Goal: Task Accomplishment & Management: Use online tool/utility

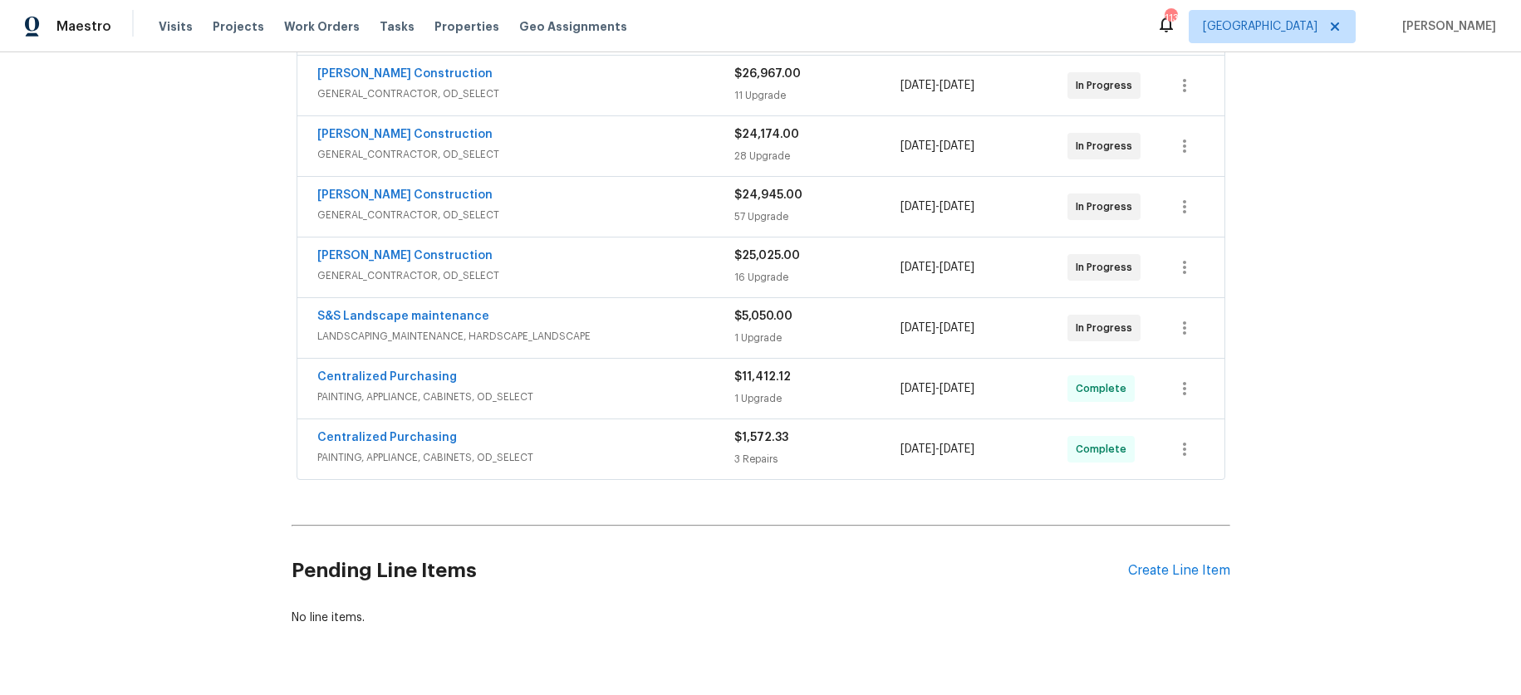
scroll to position [493, 0]
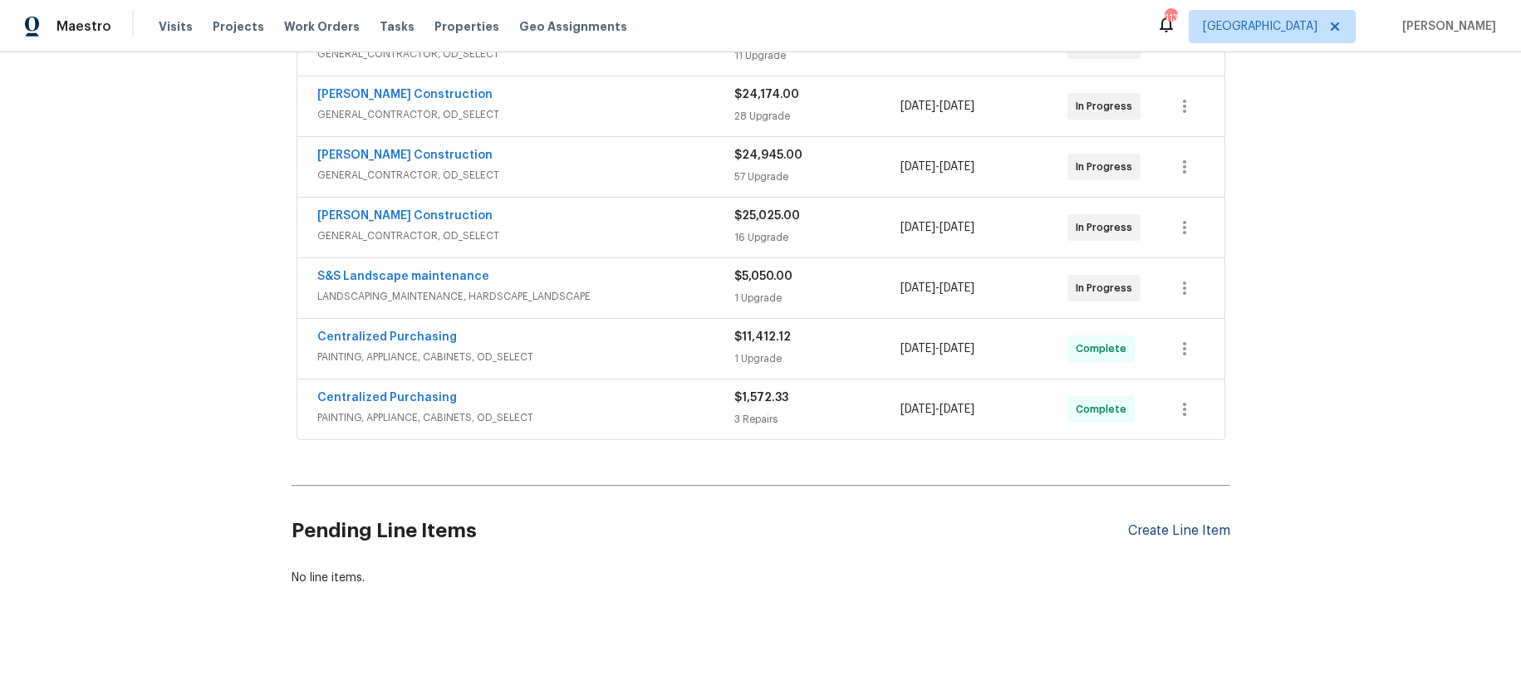
click at [1190, 523] on div "Create Line Item" at bounding box center [1179, 531] width 102 height 16
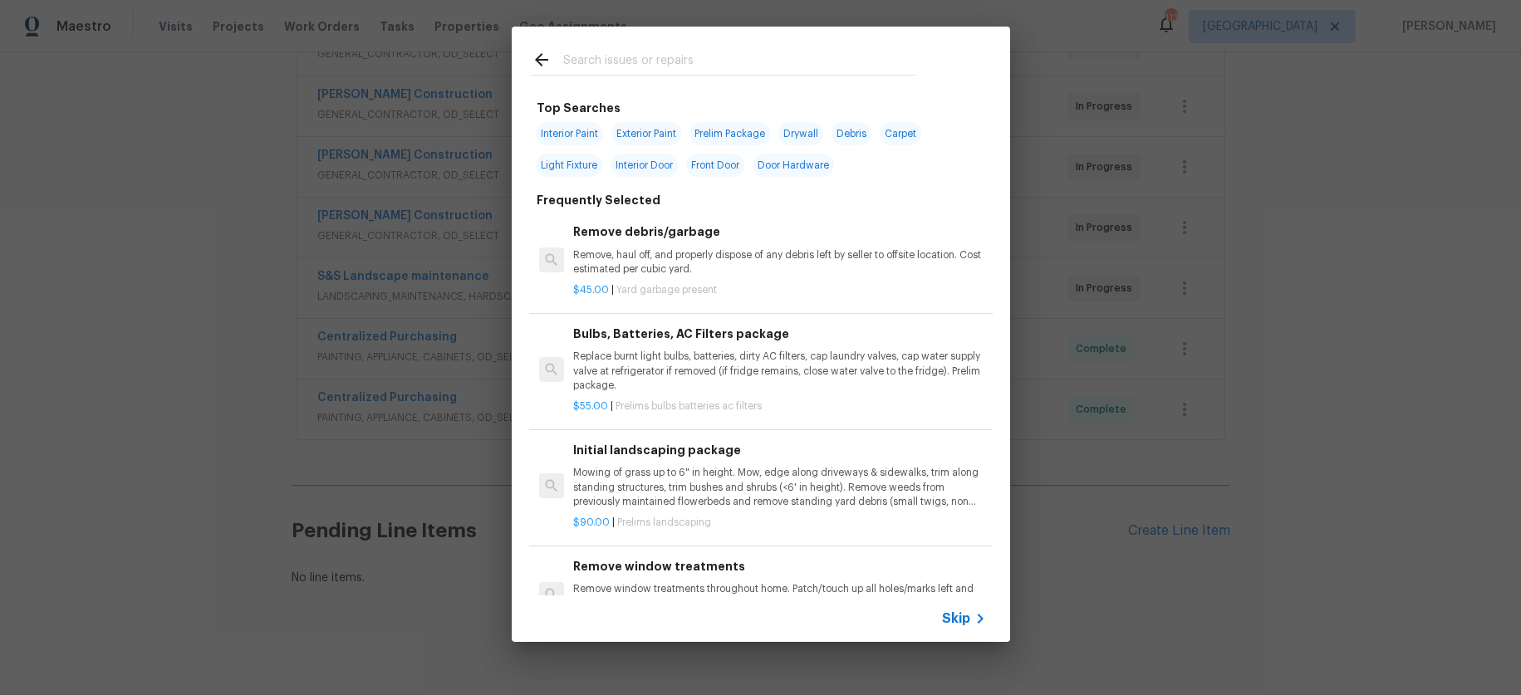
click at [660, 51] on div at bounding box center [724, 60] width 424 height 66
click at [630, 68] on input "text" at bounding box center [739, 62] width 352 height 25
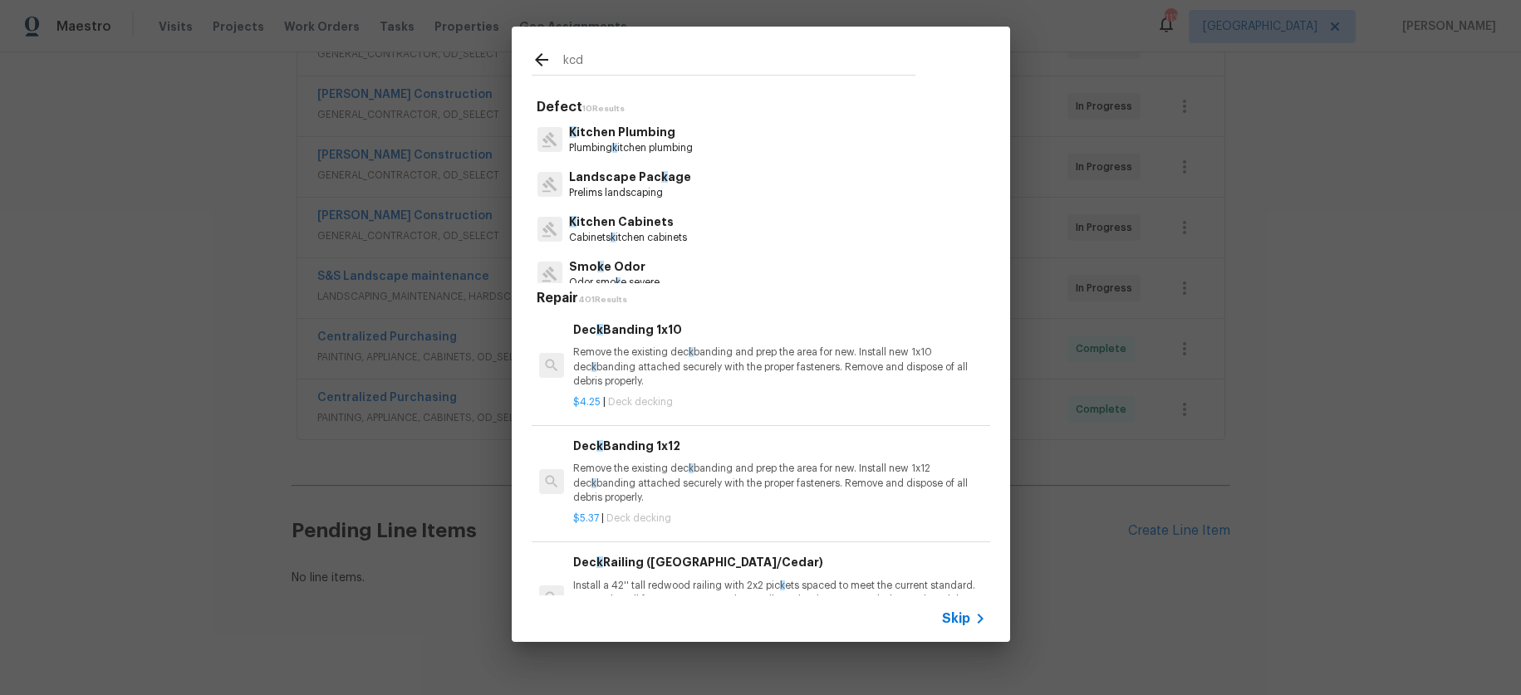
click at [637, 56] on input "kcd" at bounding box center [739, 62] width 352 height 25
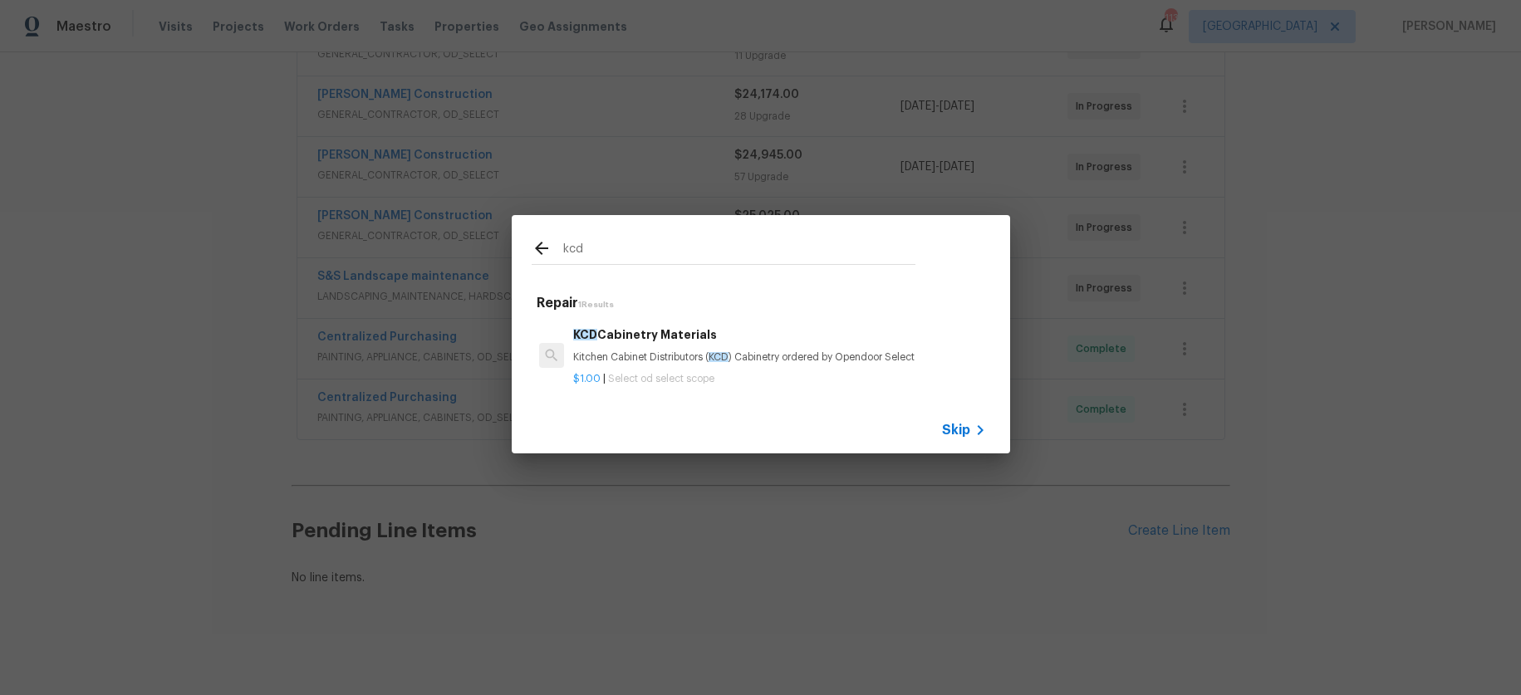
type input "kcd"
click at [675, 336] on h6 "KCD Cabinetry Materials" at bounding box center [779, 335] width 412 height 18
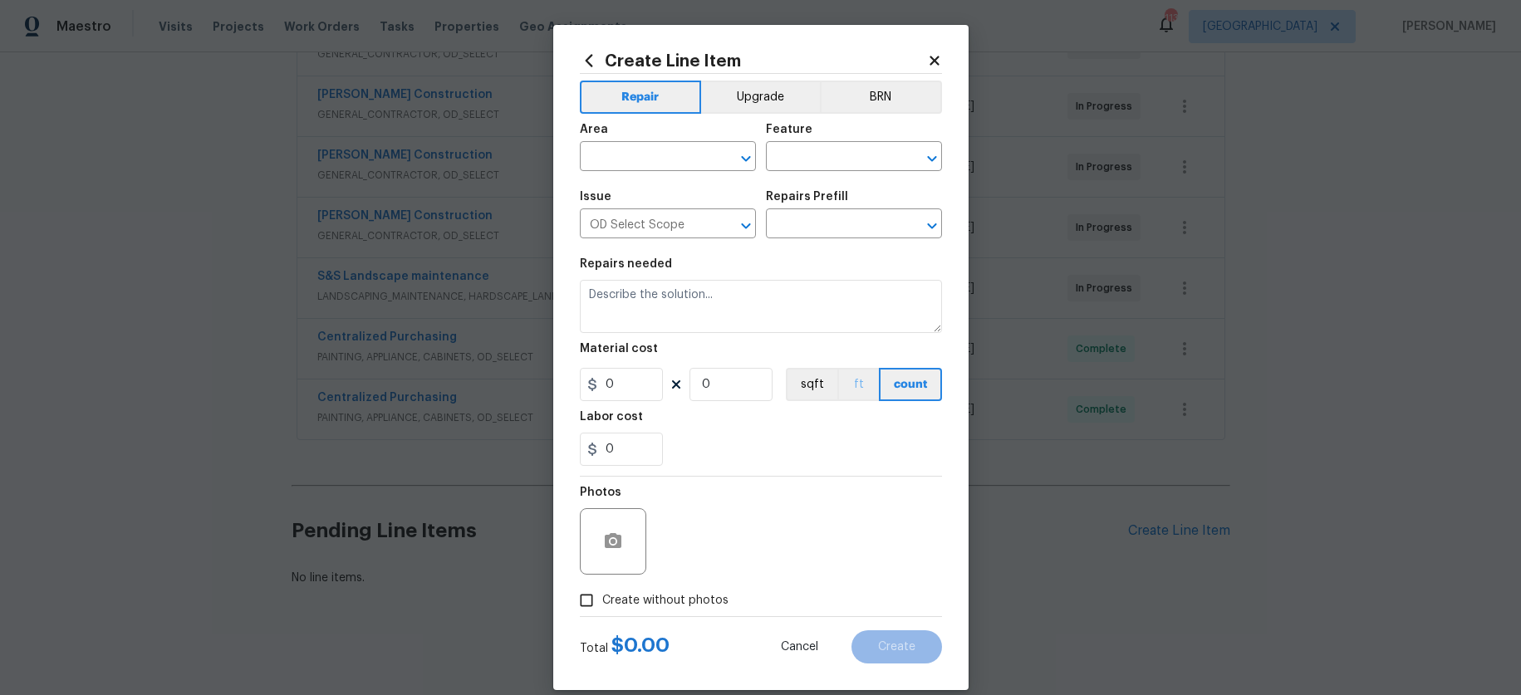
type textarea "Kitchen Cabinet Distributors (KCD) Cabinetry ordered by Opendoor Select"
type input "1"
type input "KCD Cabinetry Materials $1.00"
type input "1"
click at [762, 96] on button "Upgrade" at bounding box center [760, 97] width 119 height 33
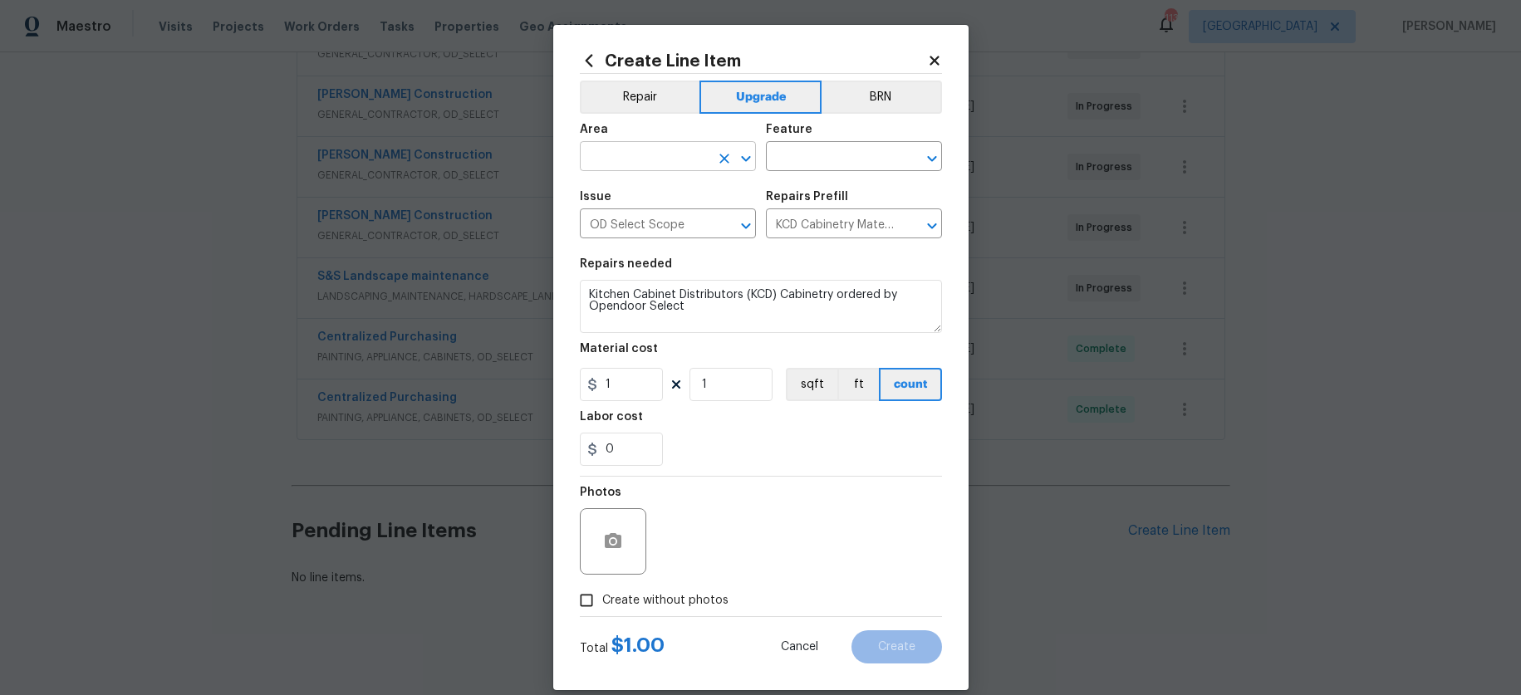
click at [693, 159] on input "text" at bounding box center [645, 158] width 130 height 26
click at [639, 190] on li "Kitchen" at bounding box center [661, 194] width 176 height 27
type input "Kitchen"
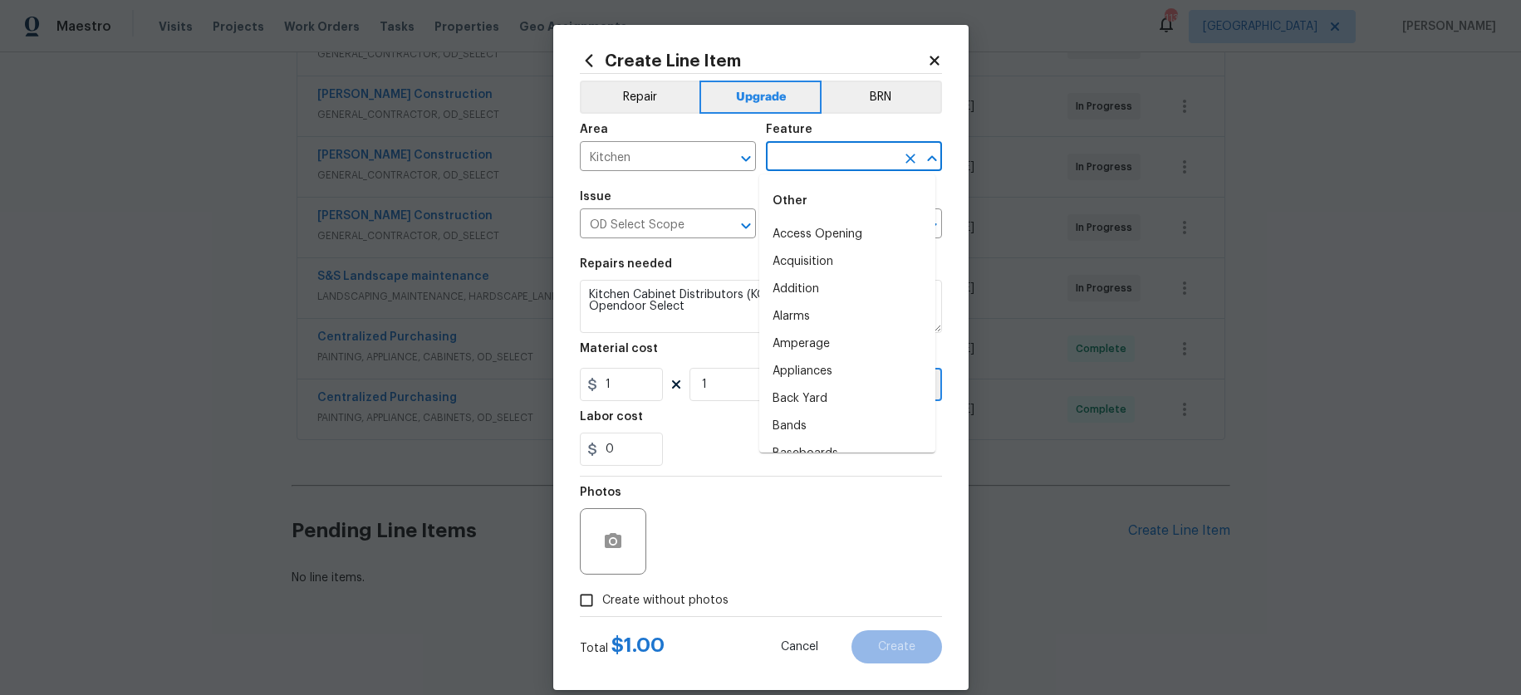
click at [860, 161] on input "text" at bounding box center [831, 158] width 130 height 26
click at [847, 227] on li "Cabinets" at bounding box center [847, 234] width 176 height 27
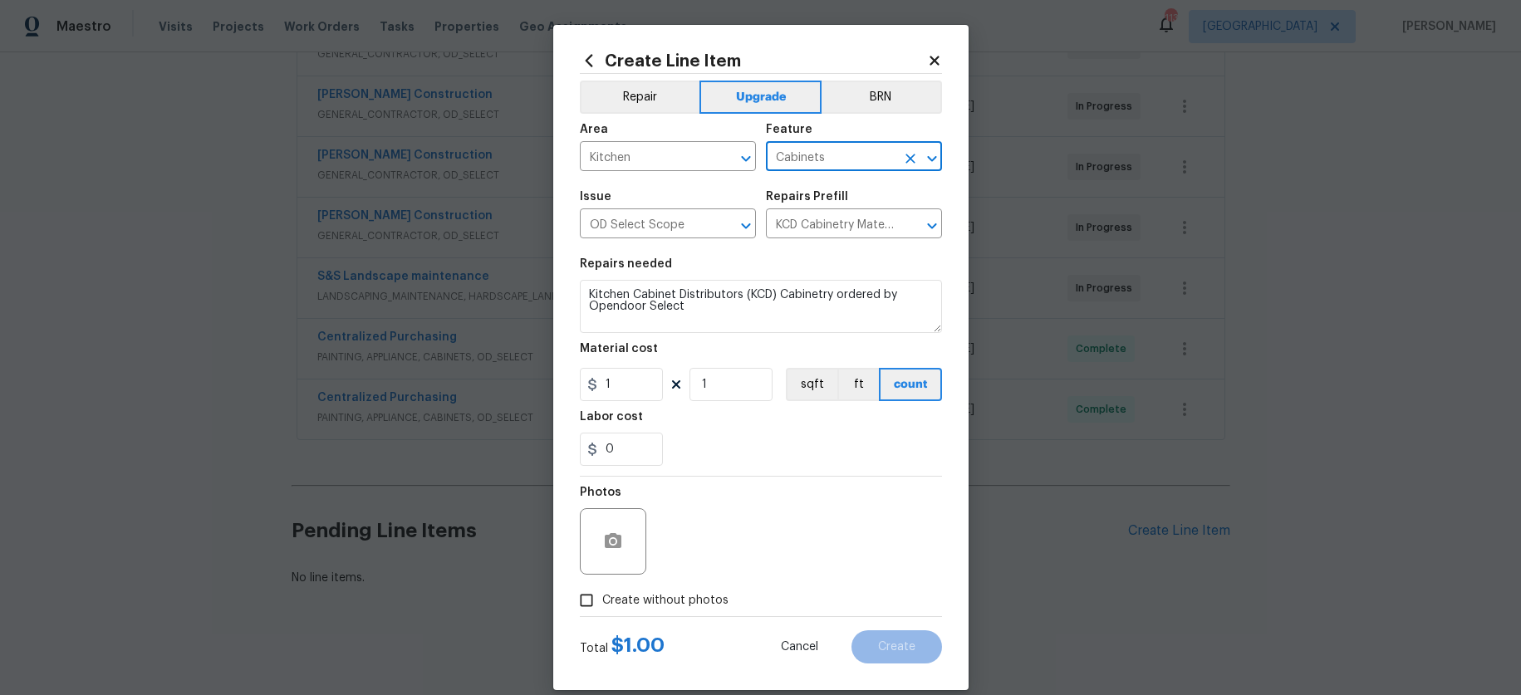
type input "Cabinets"
click at [629, 380] on input "1" at bounding box center [621, 384] width 83 height 33
type input "552.91"
click at [802, 444] on div "0" at bounding box center [761, 449] width 362 height 33
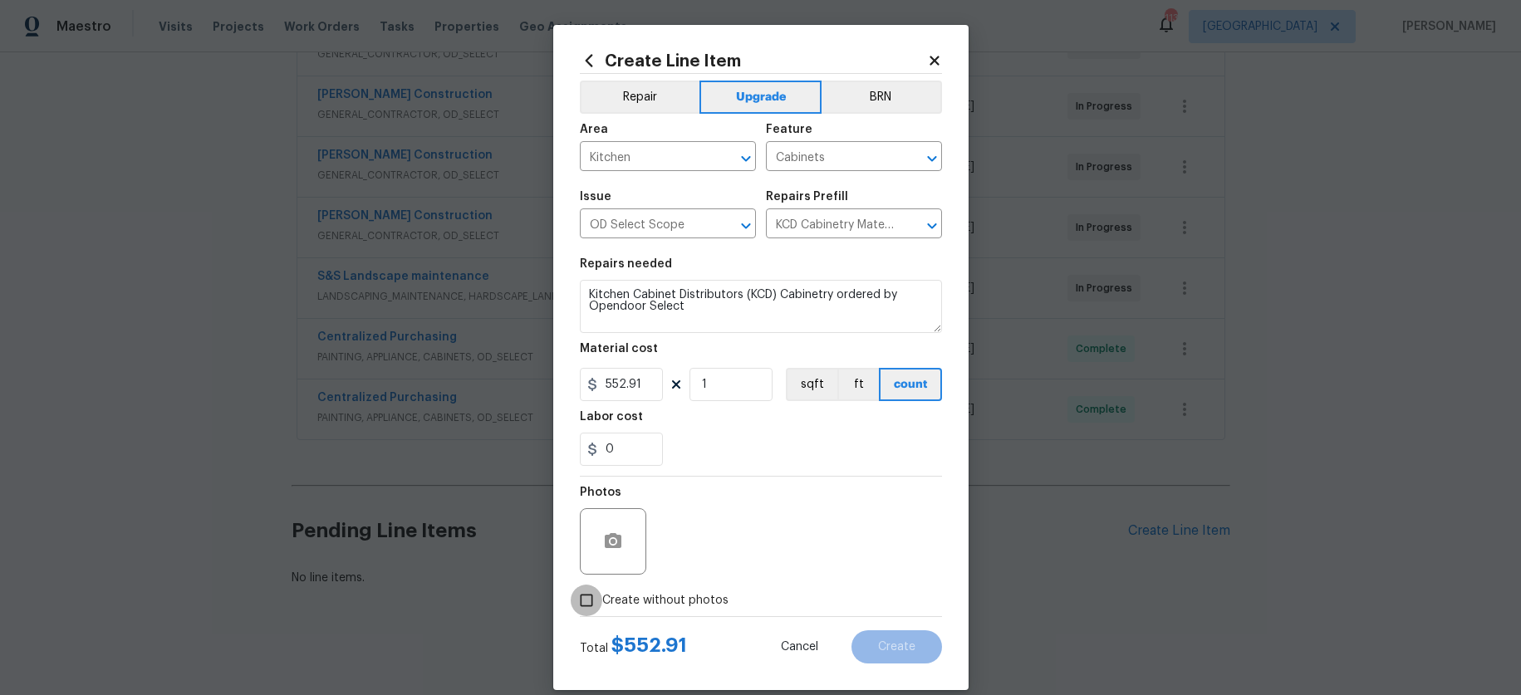
click at [584, 610] on input "Create without photos" at bounding box center [587, 601] width 32 height 32
checkbox input "true"
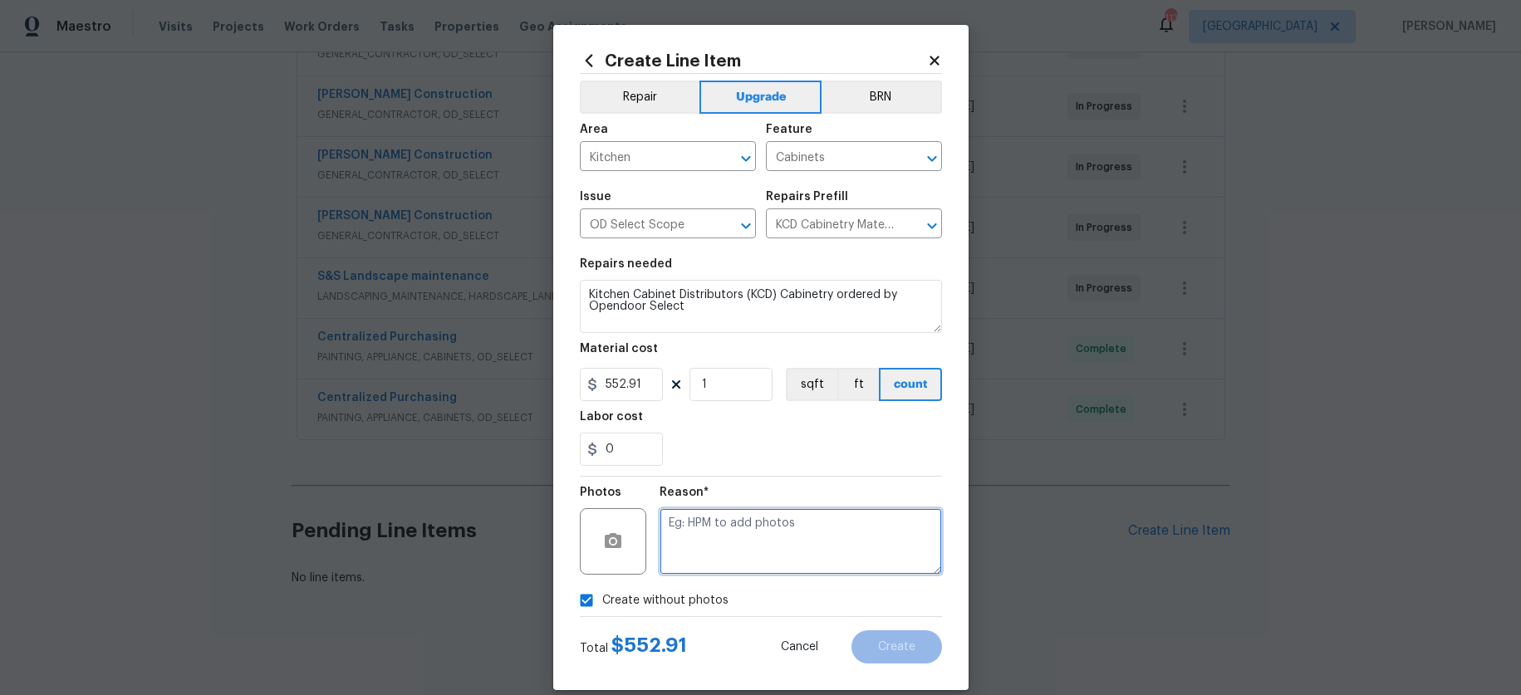
click at [694, 535] on textarea at bounding box center [801, 541] width 282 height 66
type textarea "KCD order"
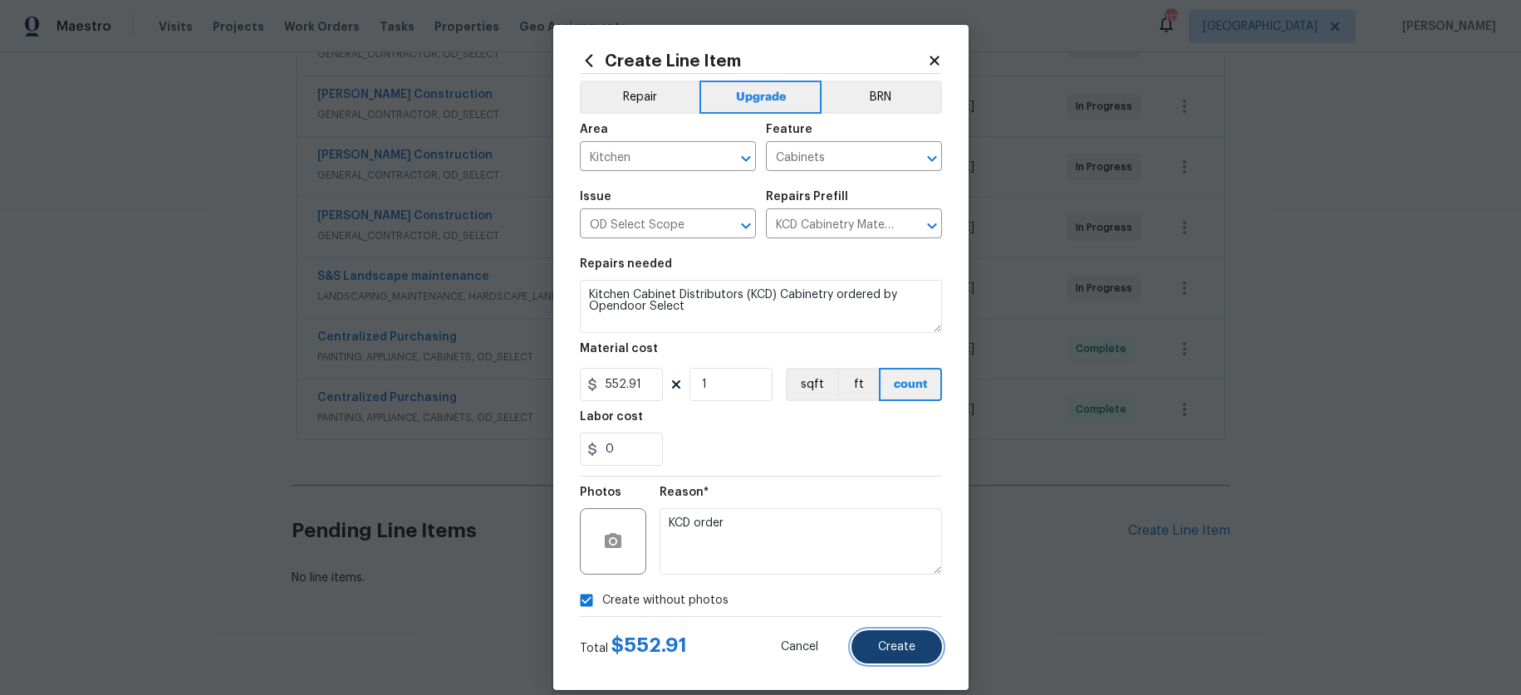
click at [879, 643] on span "Create" at bounding box center [896, 647] width 37 height 12
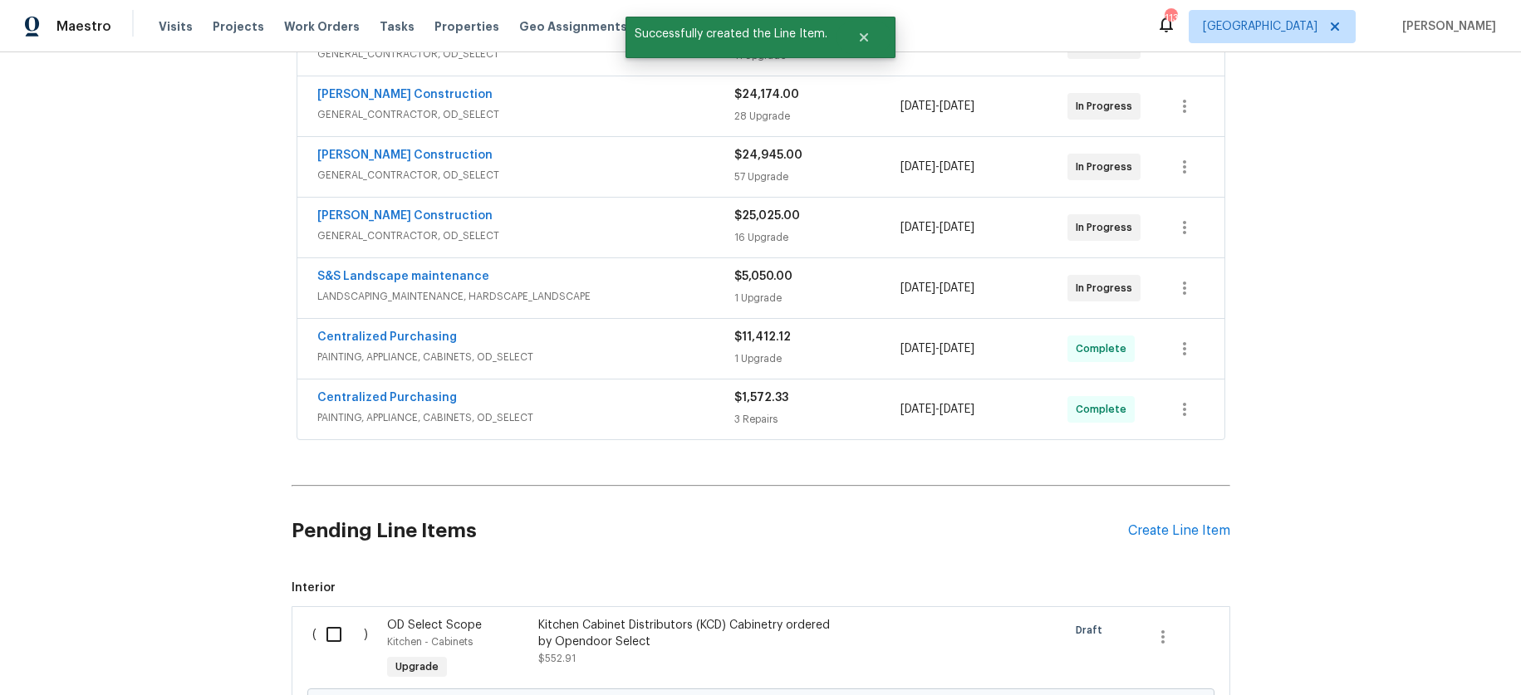
scroll to position [642, 0]
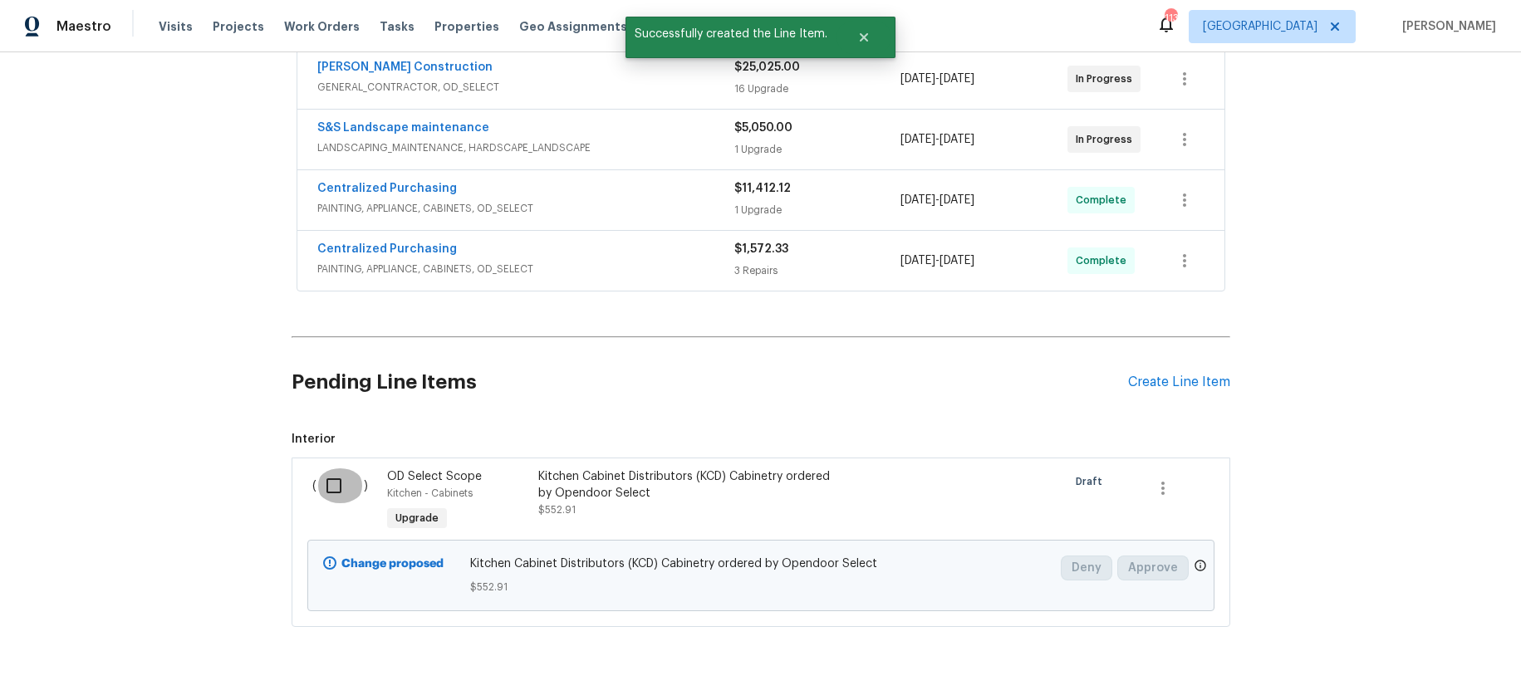
click at [330, 469] on input "checkbox" at bounding box center [339, 486] width 47 height 35
checkbox input "true"
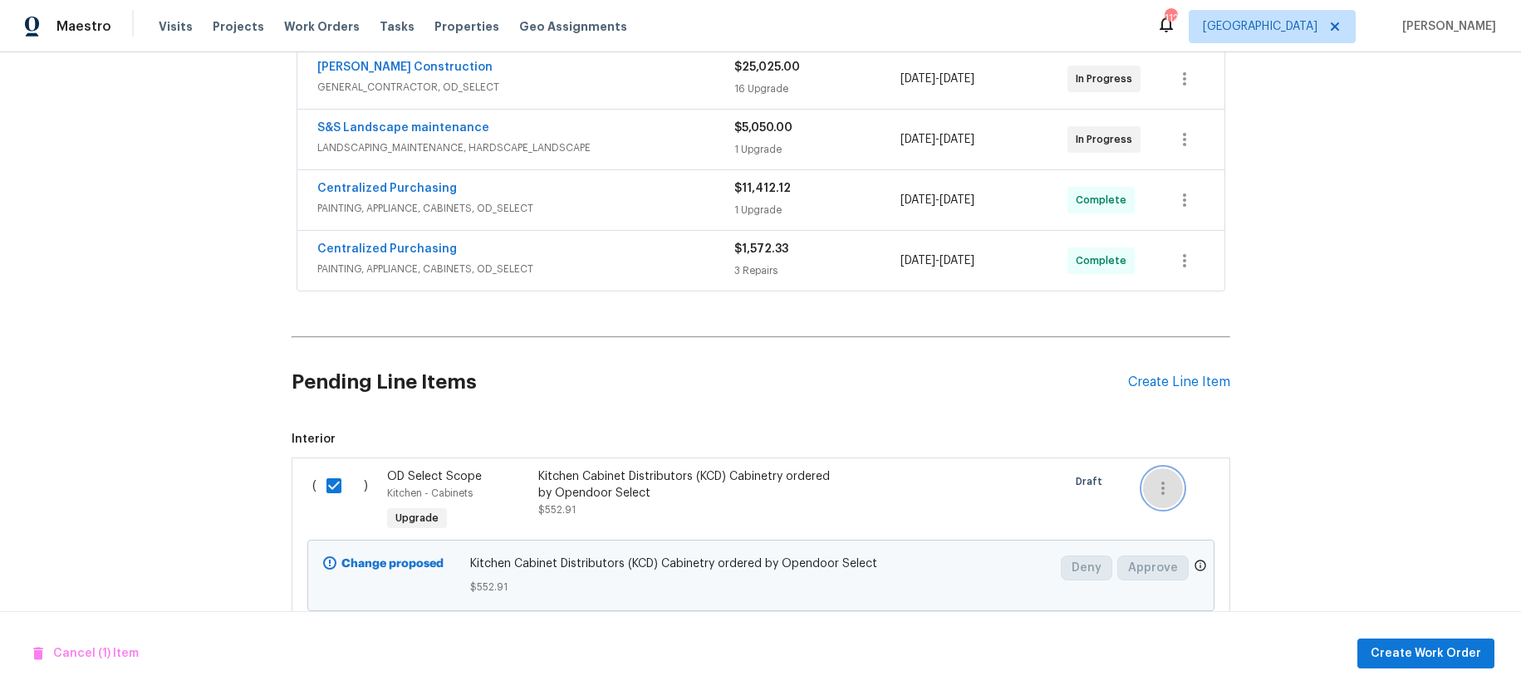
click at [1155, 478] on icon "button" at bounding box center [1163, 488] width 20 height 20
click at [1284, 513] on div at bounding box center [760, 347] width 1521 height 695
click at [1391, 660] on span "Create Work Order" at bounding box center [1426, 654] width 110 height 21
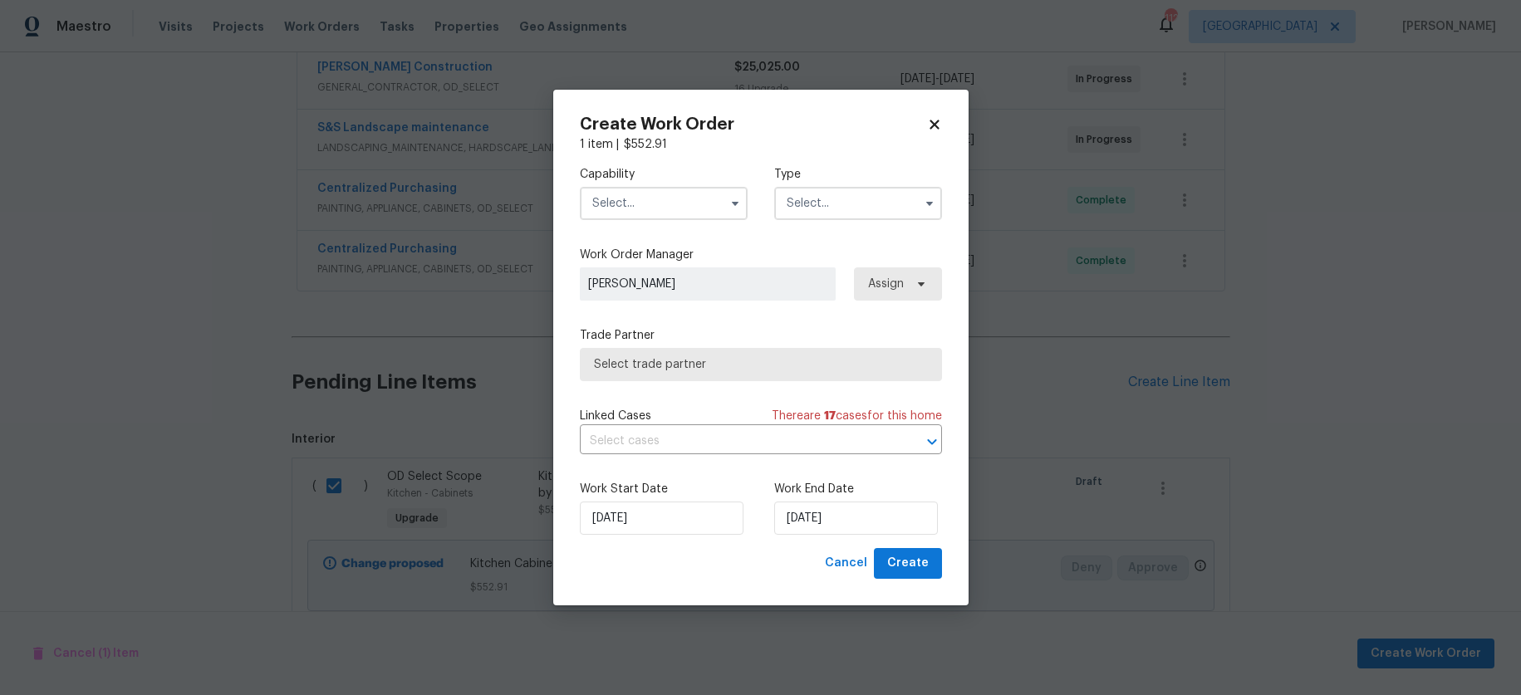
click at [665, 212] on input "text" at bounding box center [664, 203] width 168 height 33
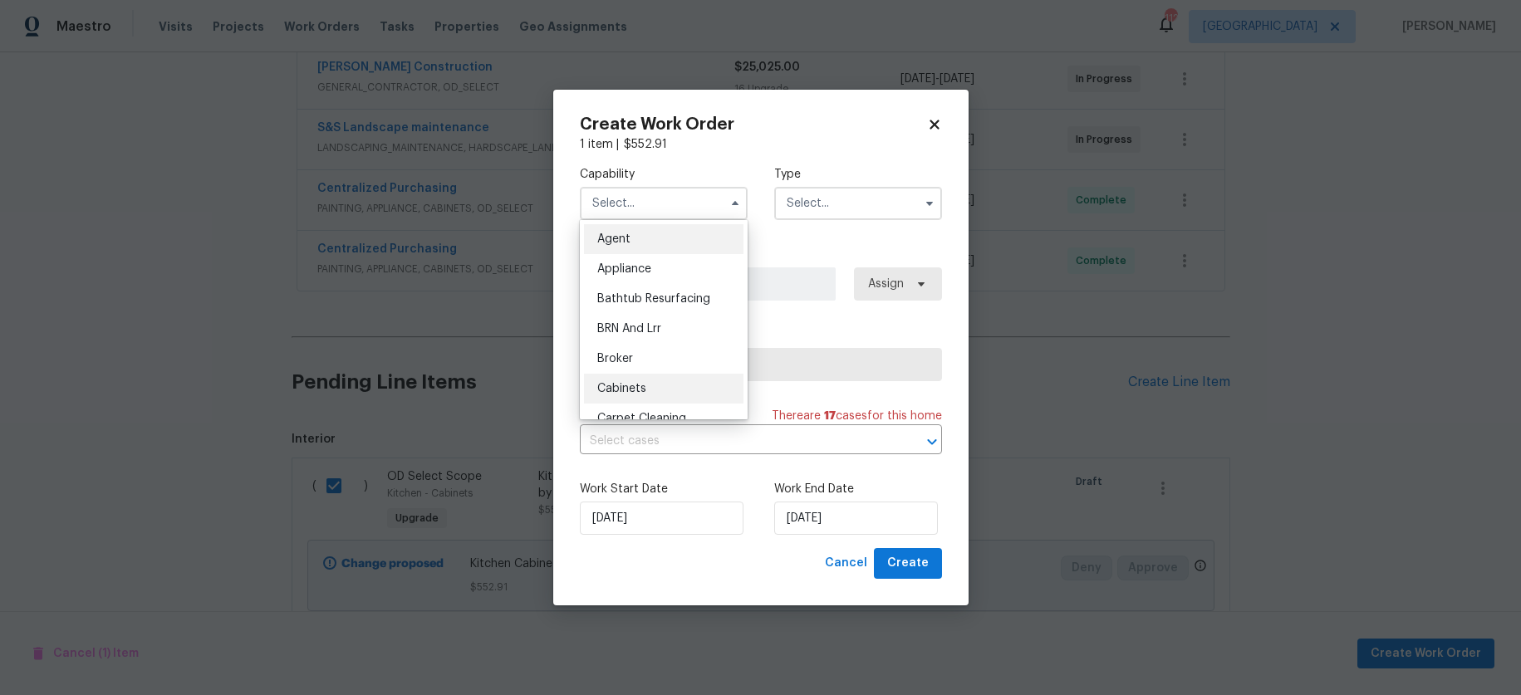
click at [656, 387] on div "Cabinets" at bounding box center [663, 389] width 159 height 30
type input "Cabinets"
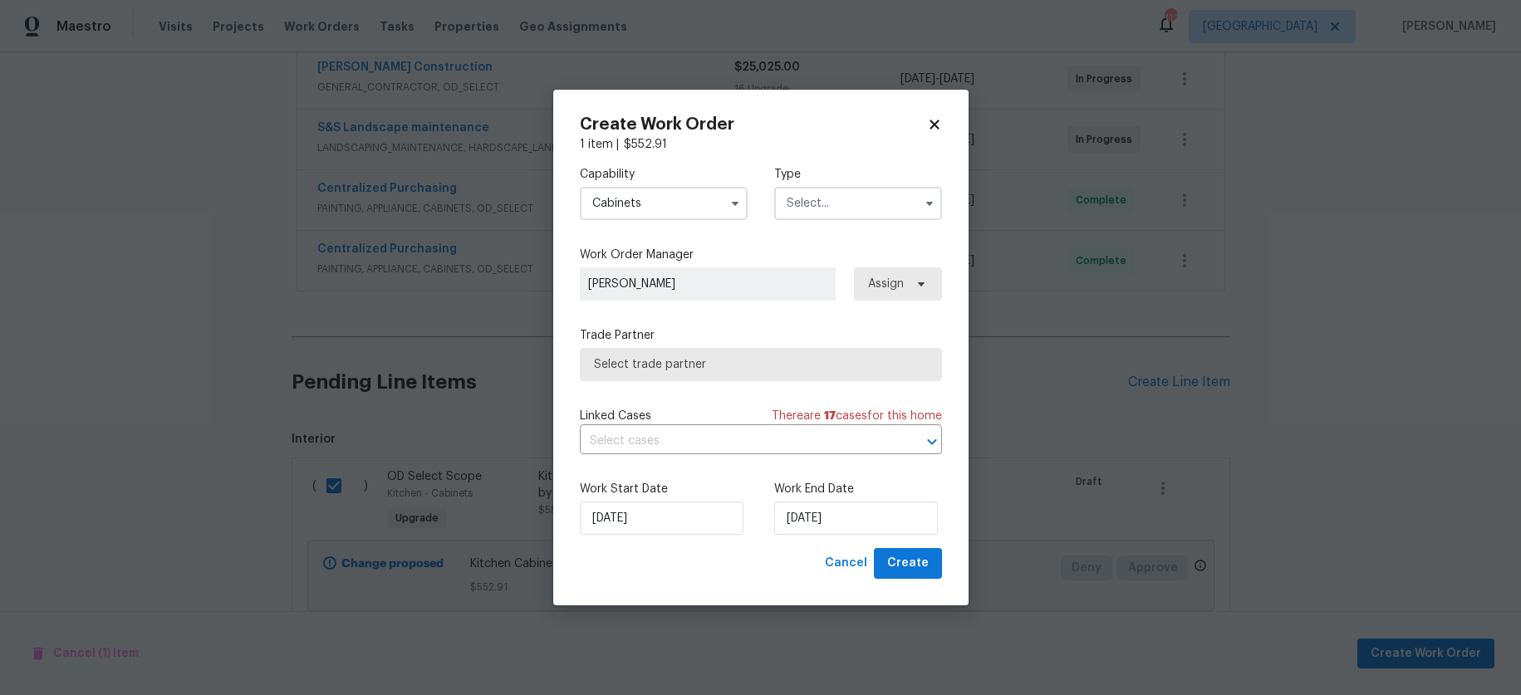
click at [853, 203] on input "text" at bounding box center [858, 203] width 168 height 33
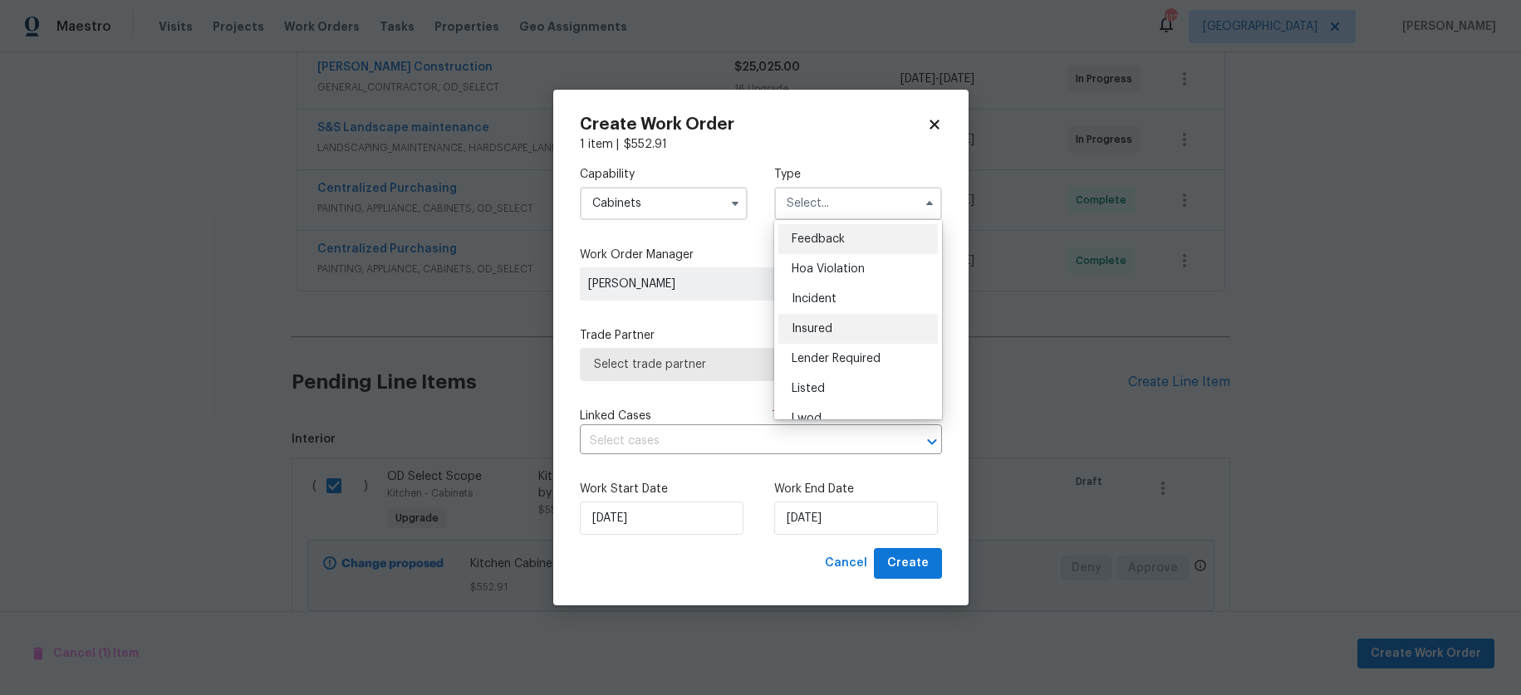
scroll to position [198, 0]
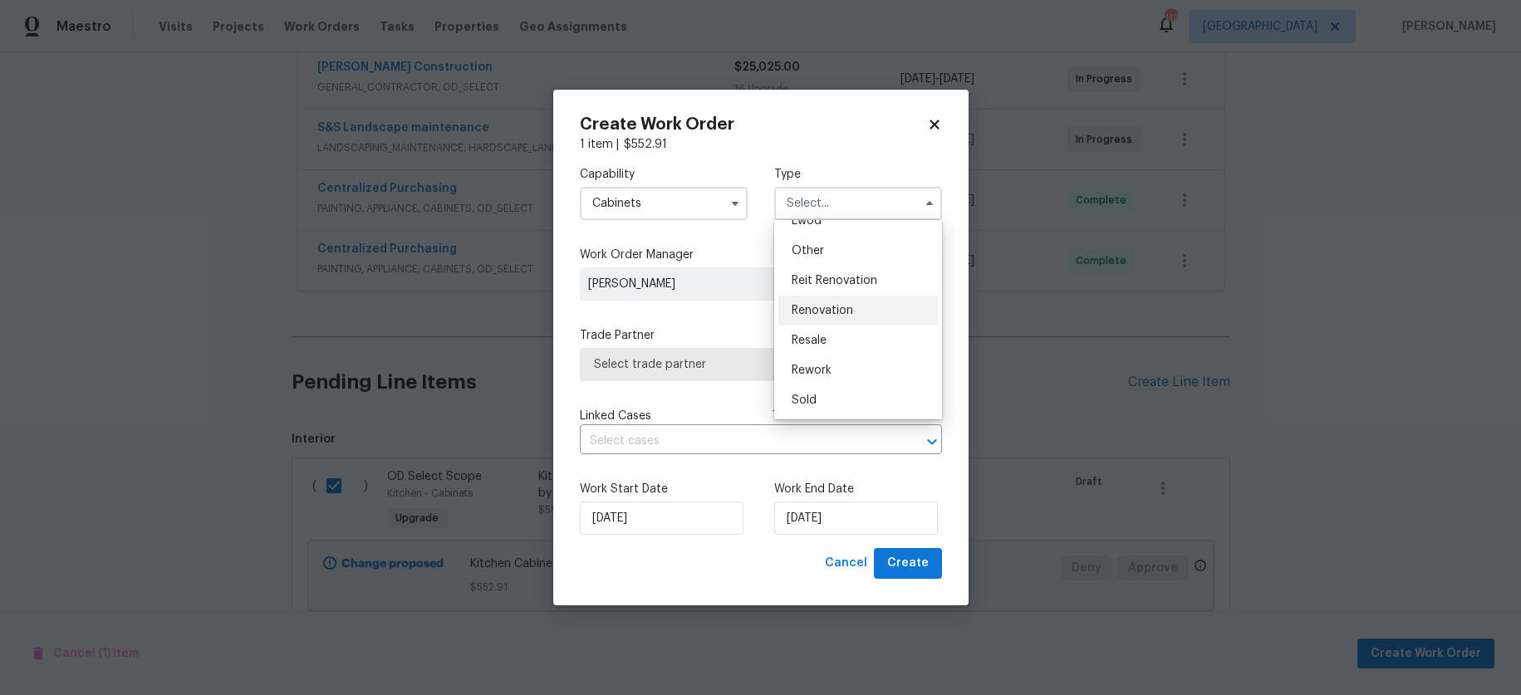
click at [863, 307] on div "Renovation" at bounding box center [857, 311] width 159 height 30
type input "Renovation"
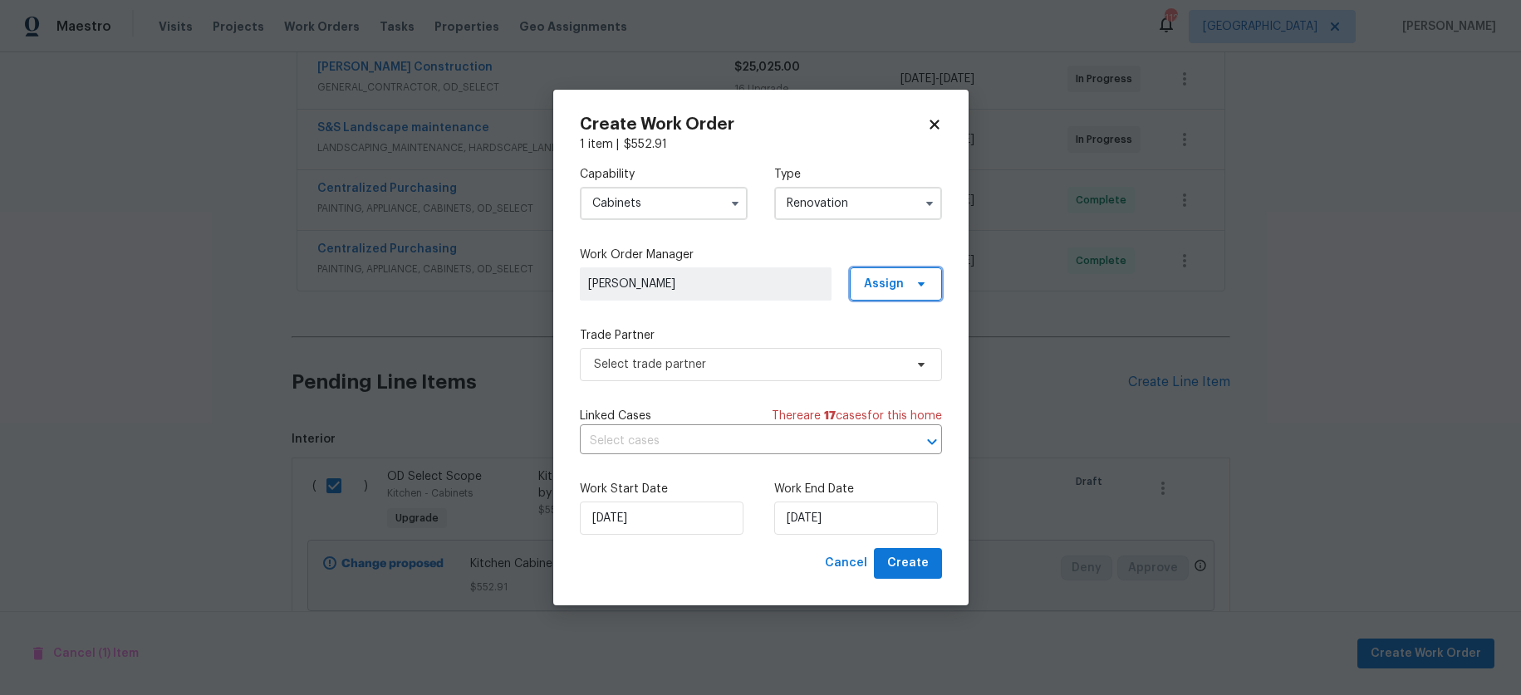
click at [892, 289] on span "Assign" at bounding box center [884, 284] width 40 height 17
click at [907, 346] on div "Assign to me" at bounding box center [898, 354] width 72 height 17
click at [784, 351] on span "Select trade partner" at bounding box center [761, 364] width 362 height 33
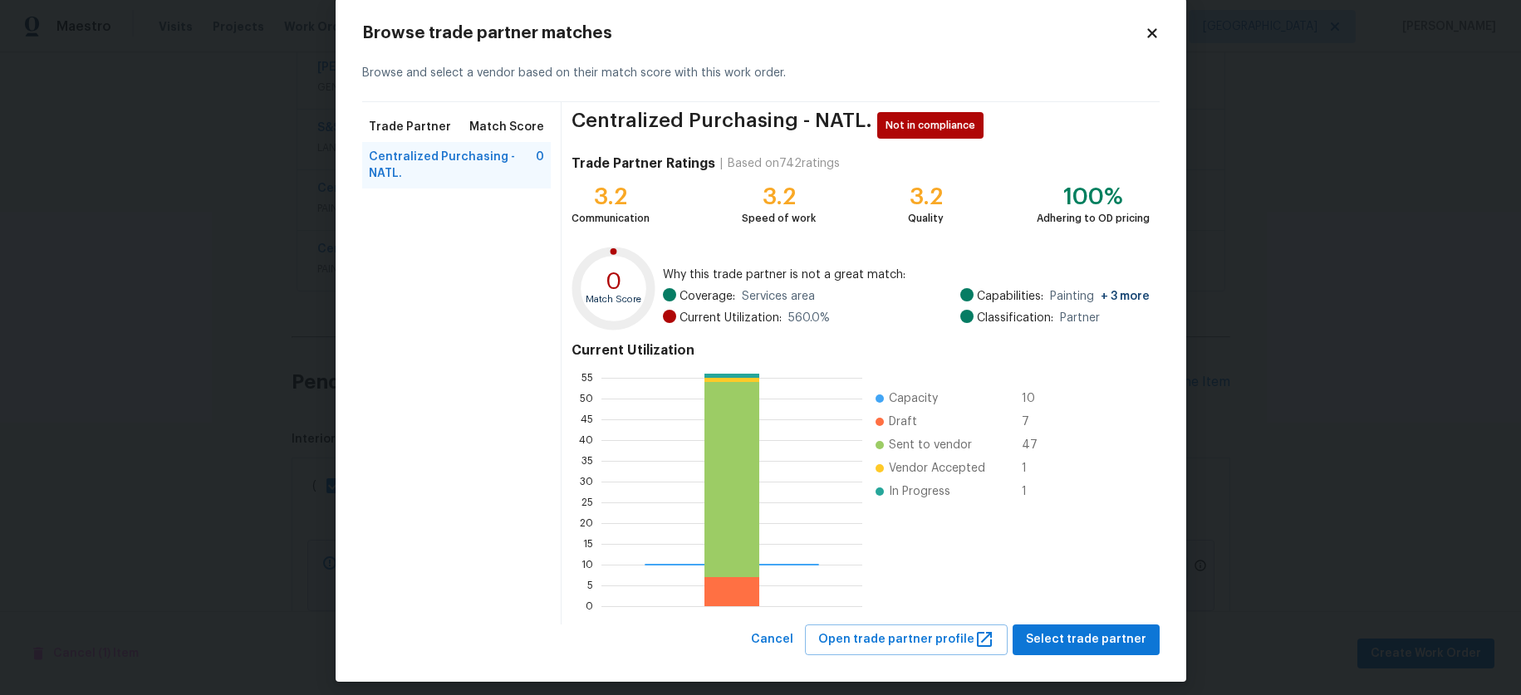
scroll to position [38, 0]
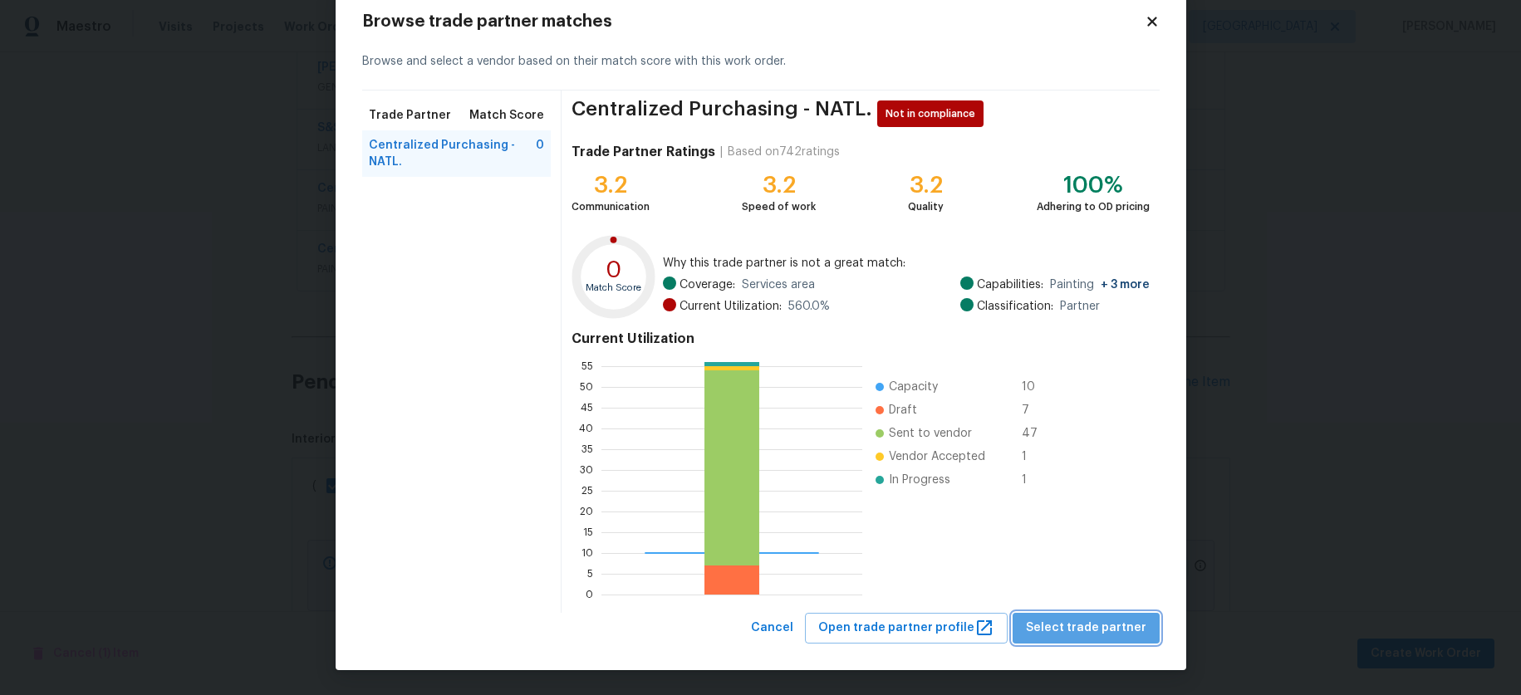
click at [1129, 620] on span "Select trade partner" at bounding box center [1086, 628] width 120 height 21
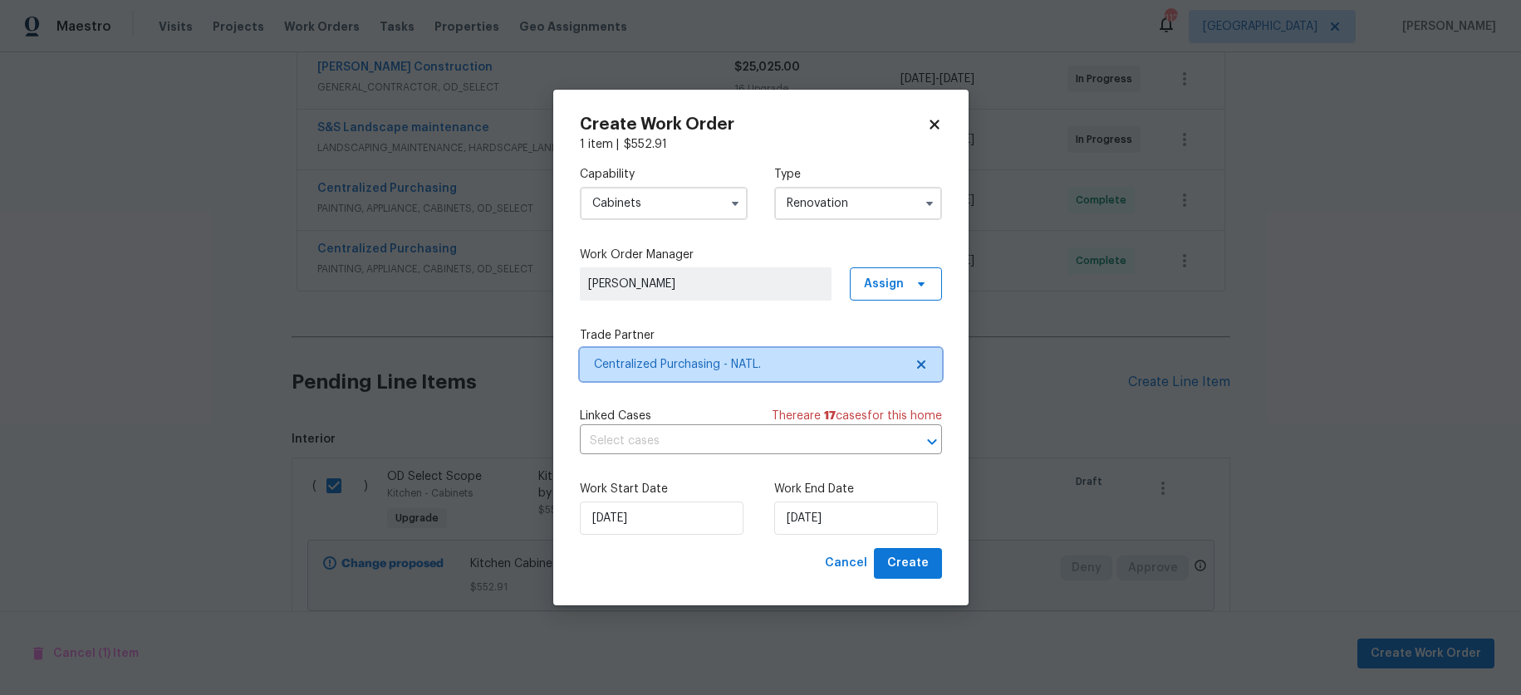
scroll to position [0, 0]
click at [873, 437] on input "text" at bounding box center [738, 442] width 316 height 26
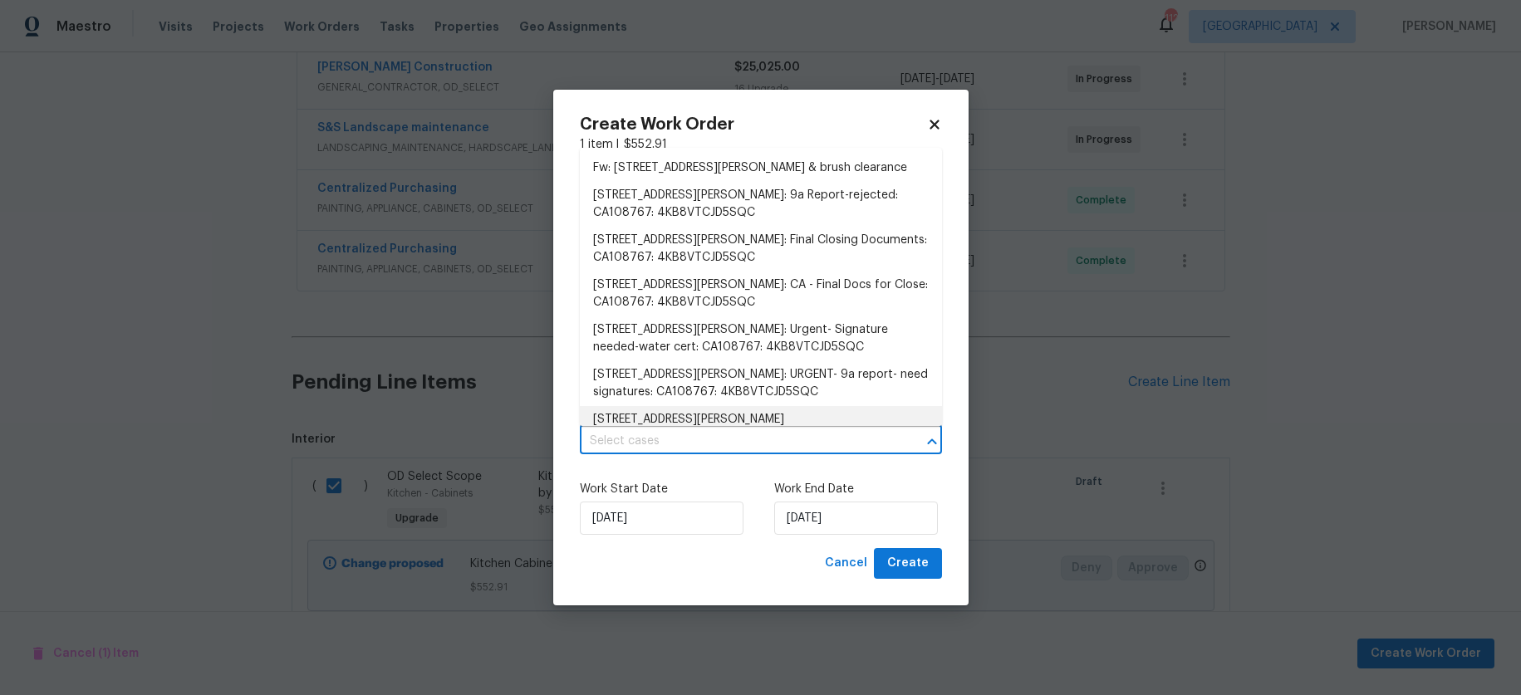
click at [916, 476] on div "Work Start Date [DATE] Work End Date [DATE]" at bounding box center [761, 508] width 362 height 81
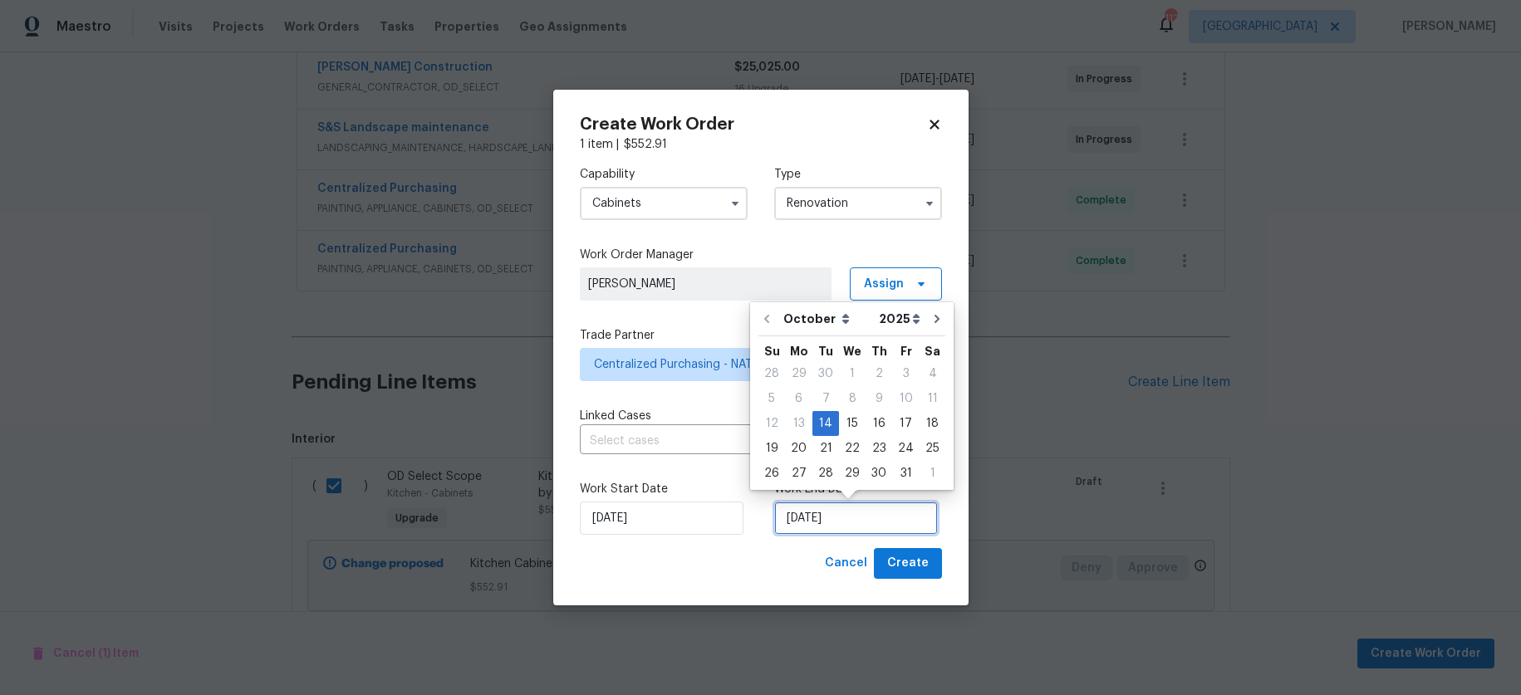
click at [871, 522] on input "[DATE]" at bounding box center [856, 518] width 164 height 33
click at [877, 420] on div "16" at bounding box center [879, 423] width 27 height 23
type input "[DATE]"
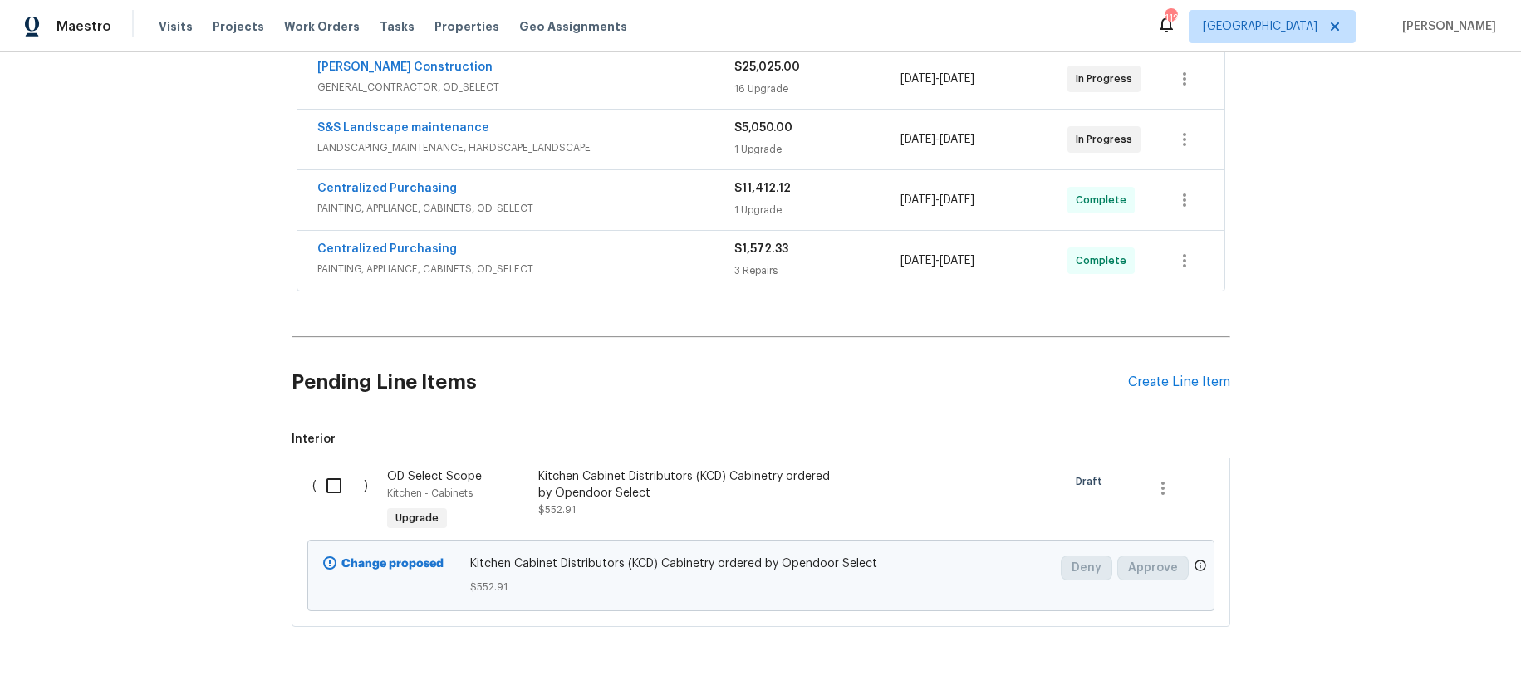
drag, startPoint x: 1000, startPoint y: 353, endPoint x: 1520, endPoint y: 694, distance: 621.6
click at [451, 410] on section "Pending Line Items Create Line Item Interior ( ) OD Select Scope Kitchen - Cabi…" at bounding box center [761, 485] width 939 height 283
click at [1161, 482] on icon "button" at bounding box center [1162, 488] width 3 height 13
click at [1087, 401] on div at bounding box center [760, 347] width 1521 height 695
click at [320, 472] on input "checkbox" at bounding box center [339, 486] width 47 height 35
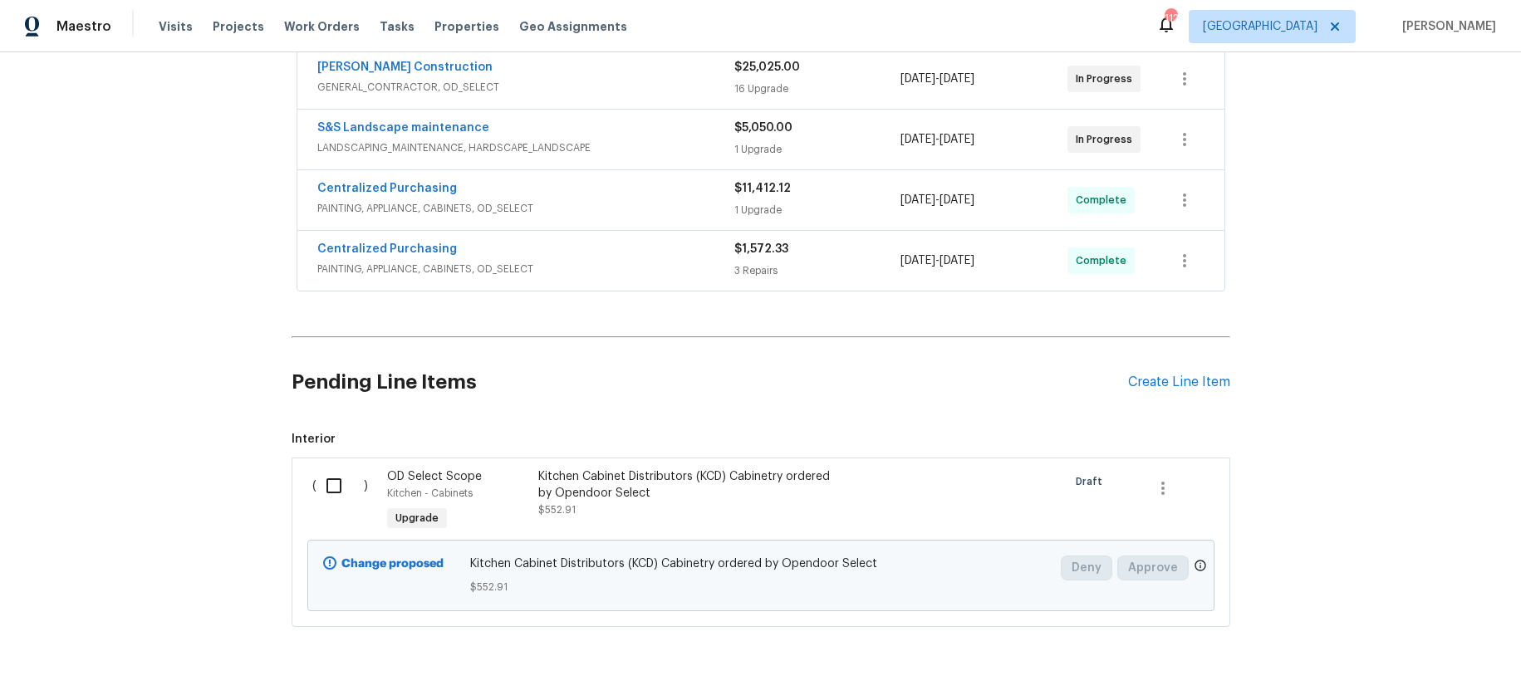
checkbox input "true"
click at [1387, 651] on span "Create Work Order" at bounding box center [1426, 654] width 110 height 21
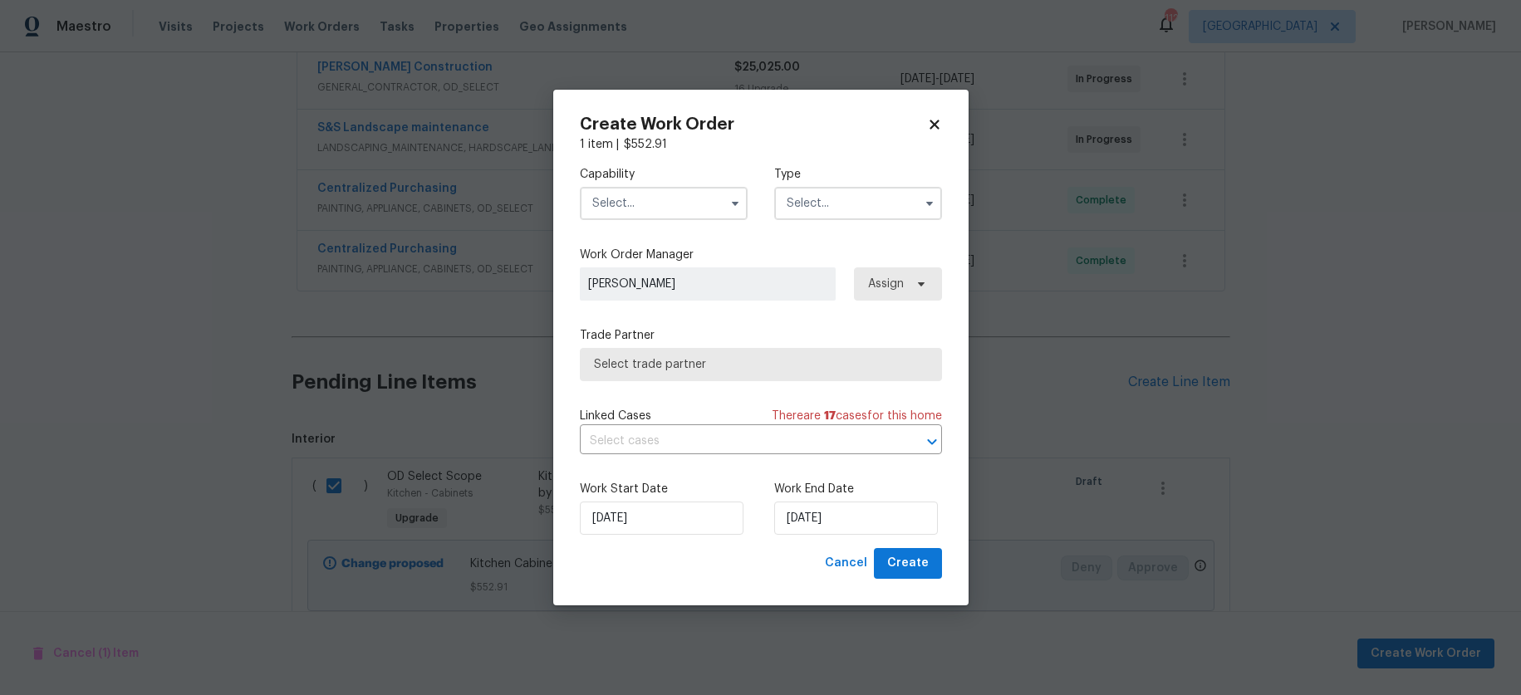
click at [708, 212] on input "text" at bounding box center [664, 203] width 168 height 33
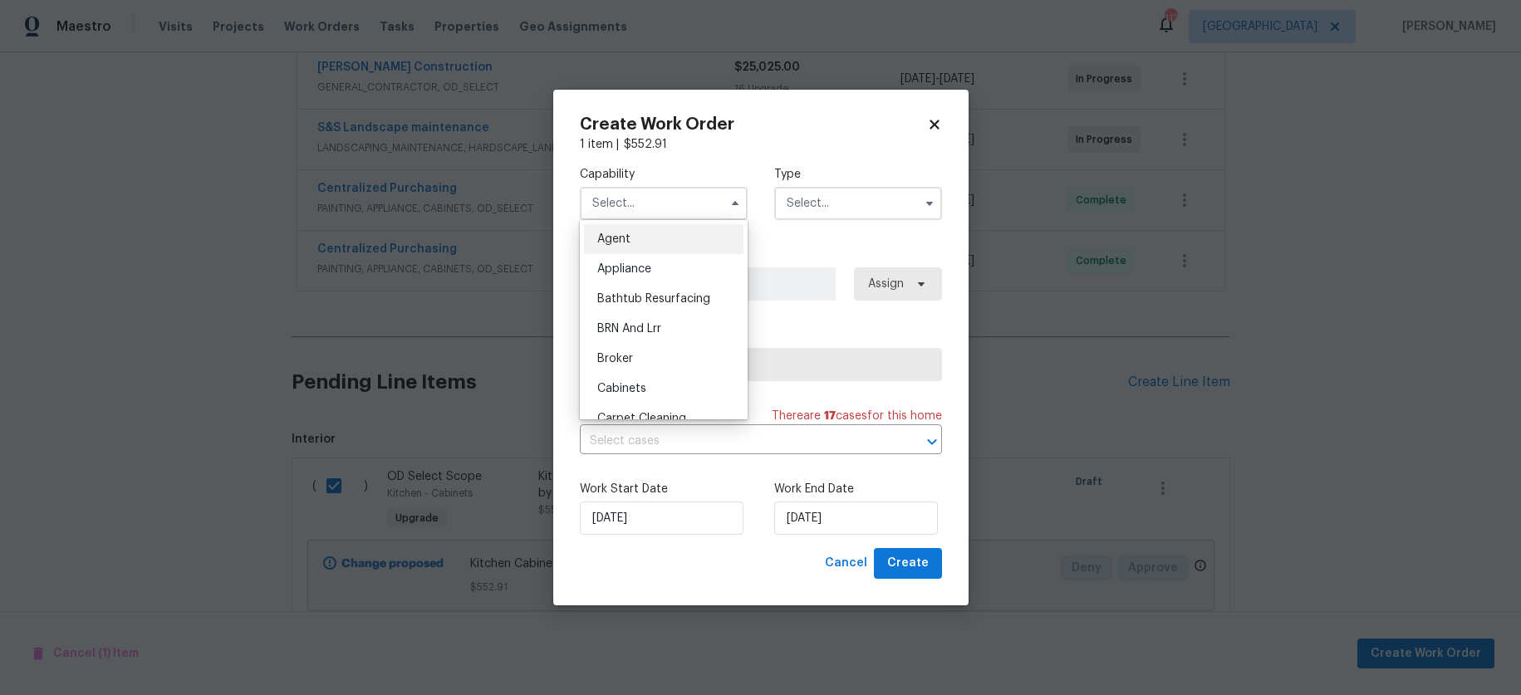
drag, startPoint x: 683, startPoint y: 376, endPoint x: 714, endPoint y: 313, distance: 70.2
click at [684, 377] on div "Cabinets" at bounding box center [663, 389] width 159 height 30
type input "Cabinets"
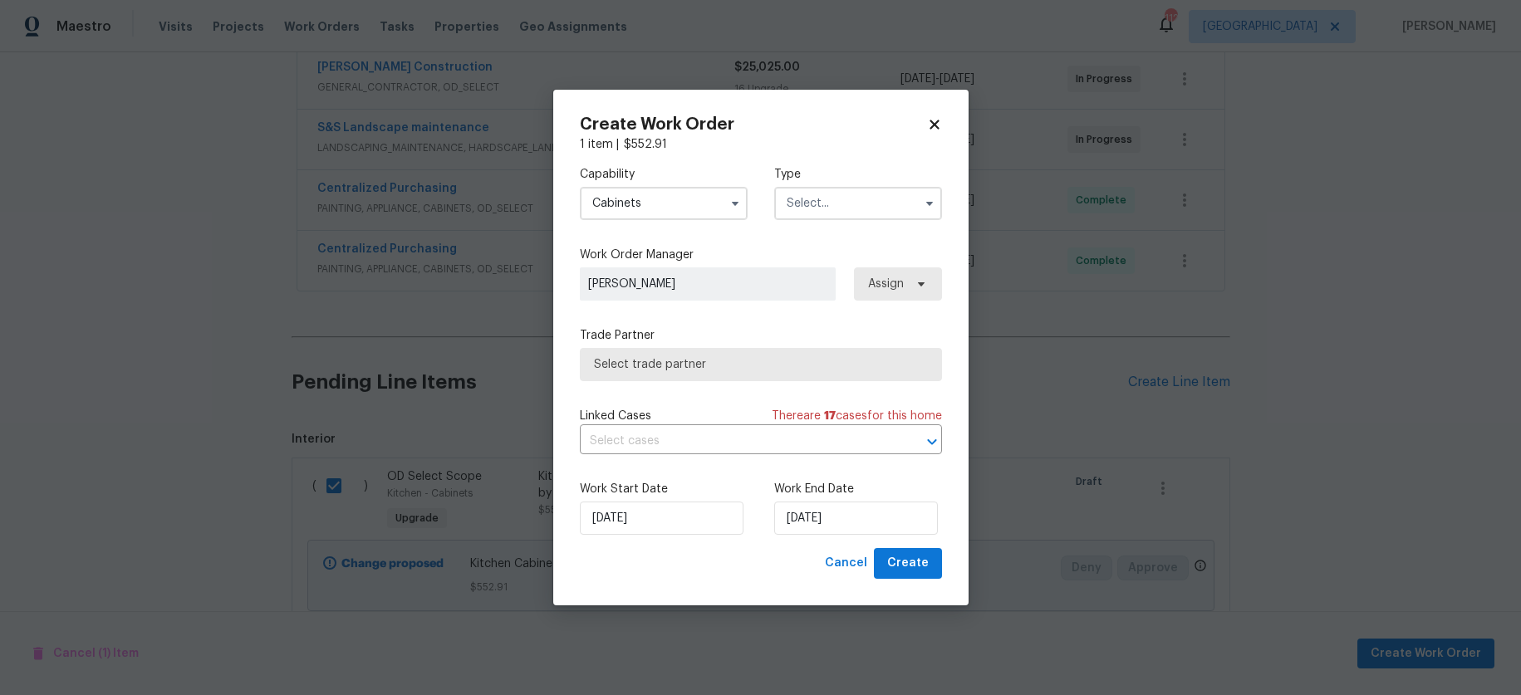
click at [808, 194] on input "text" at bounding box center [858, 203] width 168 height 33
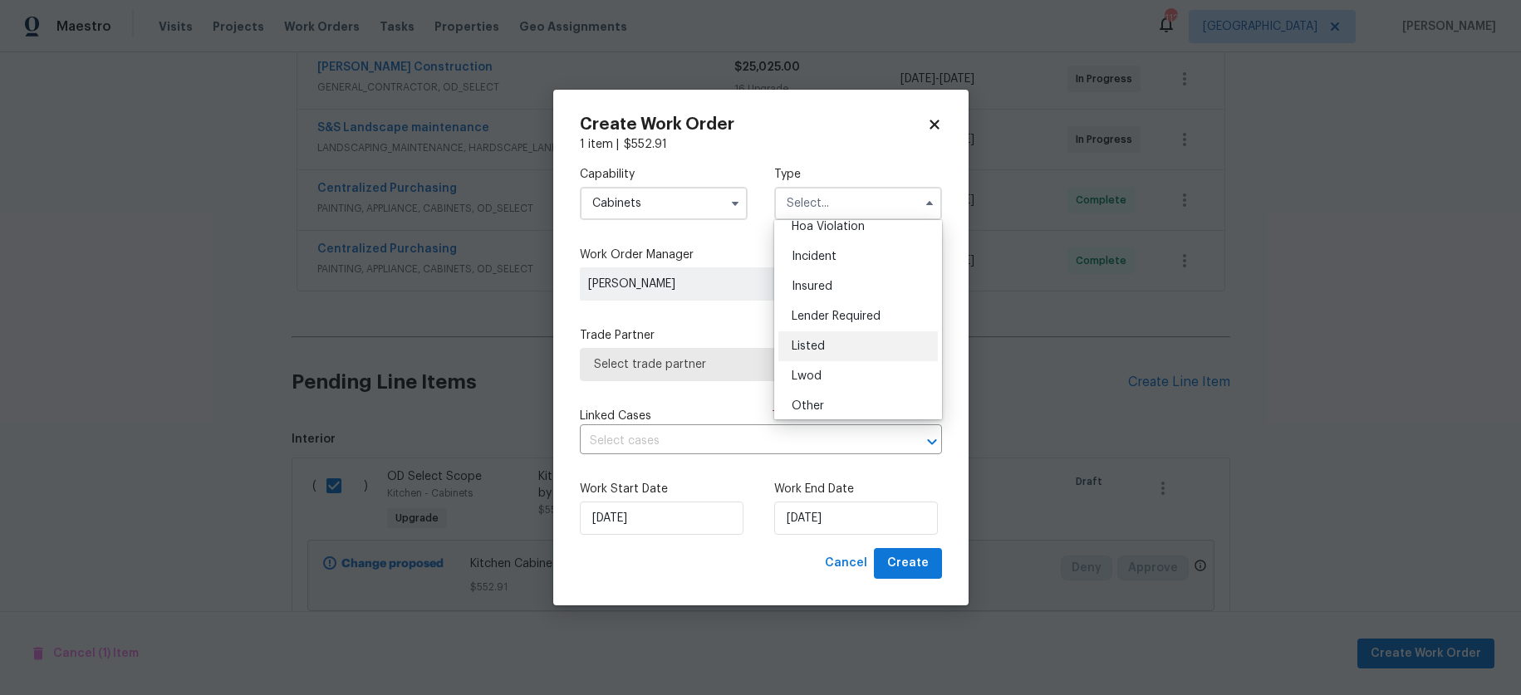
scroll to position [198, 0]
click at [842, 307] on span "Renovation" at bounding box center [822, 311] width 61 height 12
type input "Renovation"
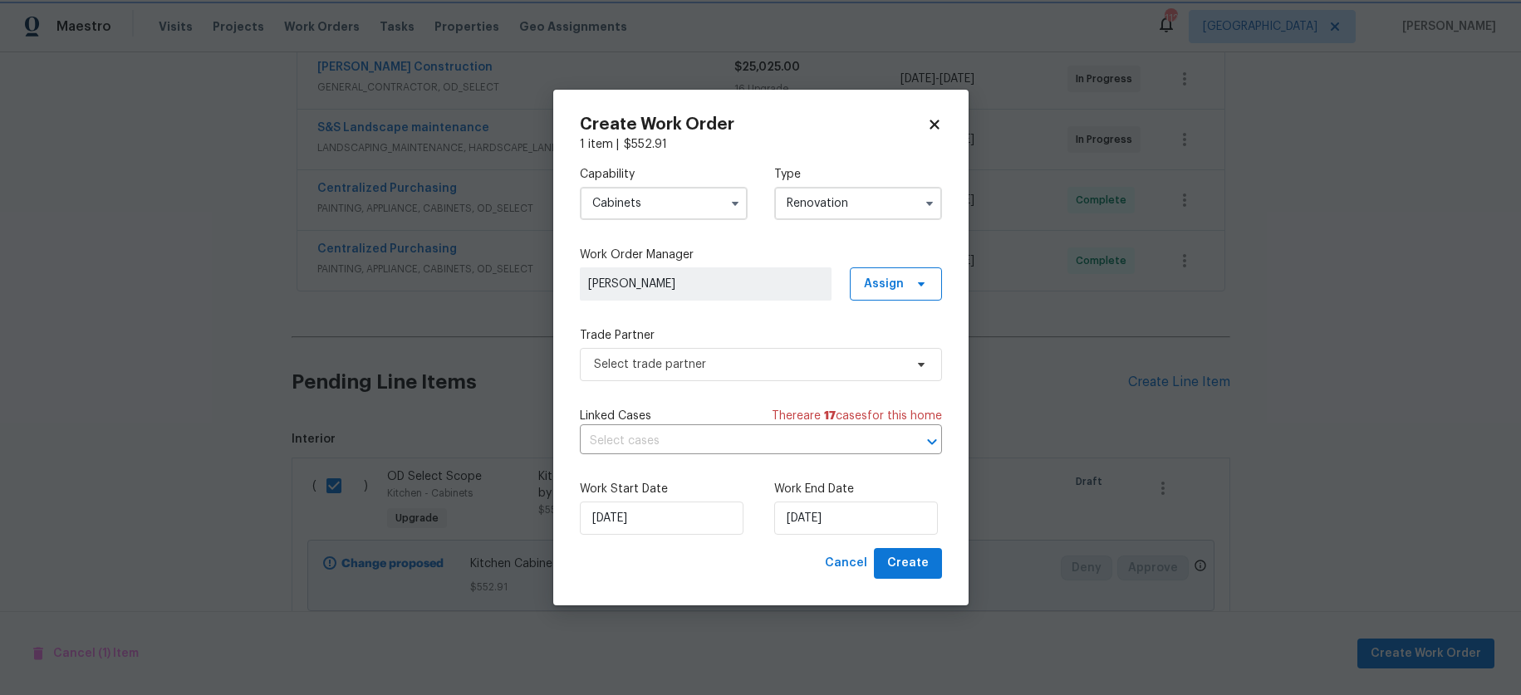
scroll to position [0, 0]
click at [871, 299] on span "Assign" at bounding box center [896, 283] width 92 height 33
click at [891, 354] on div "Assign to me" at bounding box center [898, 354] width 72 height 17
click at [701, 364] on span "Select trade partner" at bounding box center [749, 364] width 310 height 17
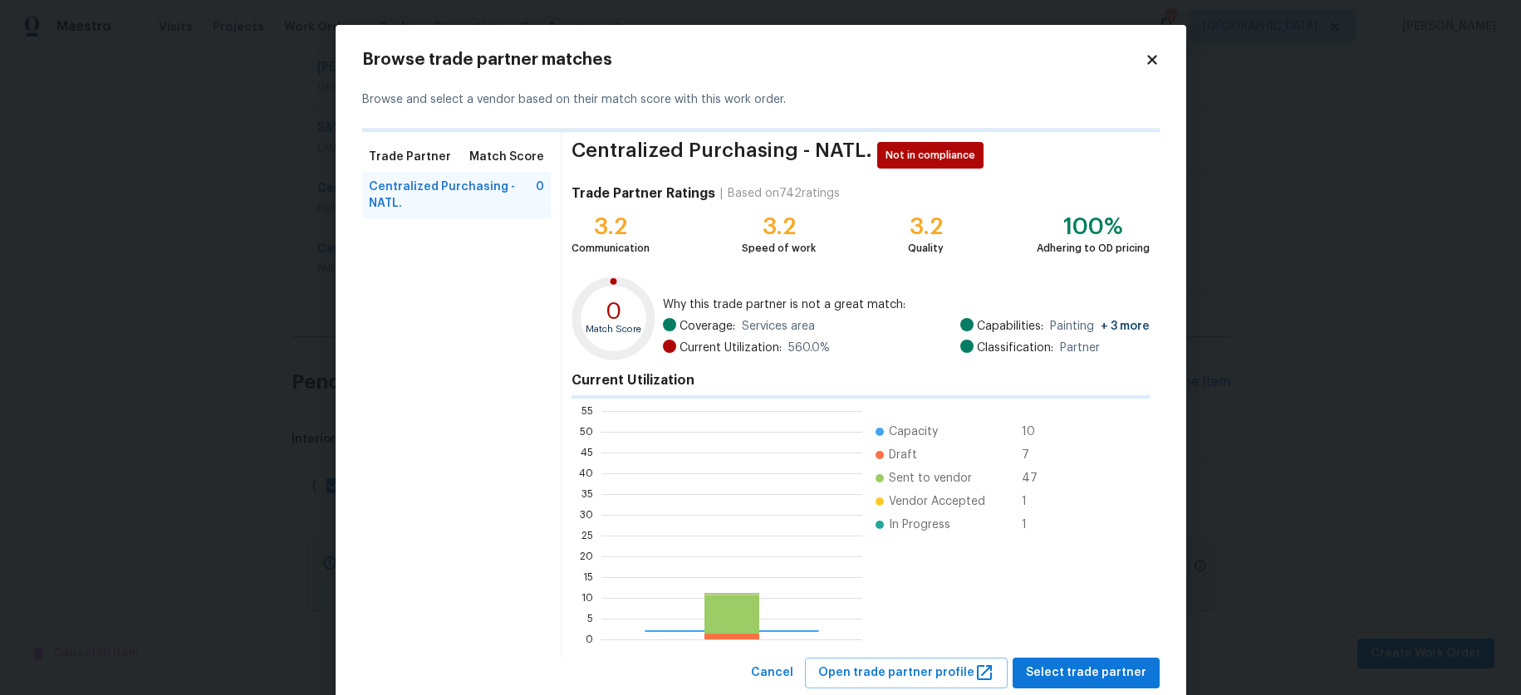
scroll to position [220, 249]
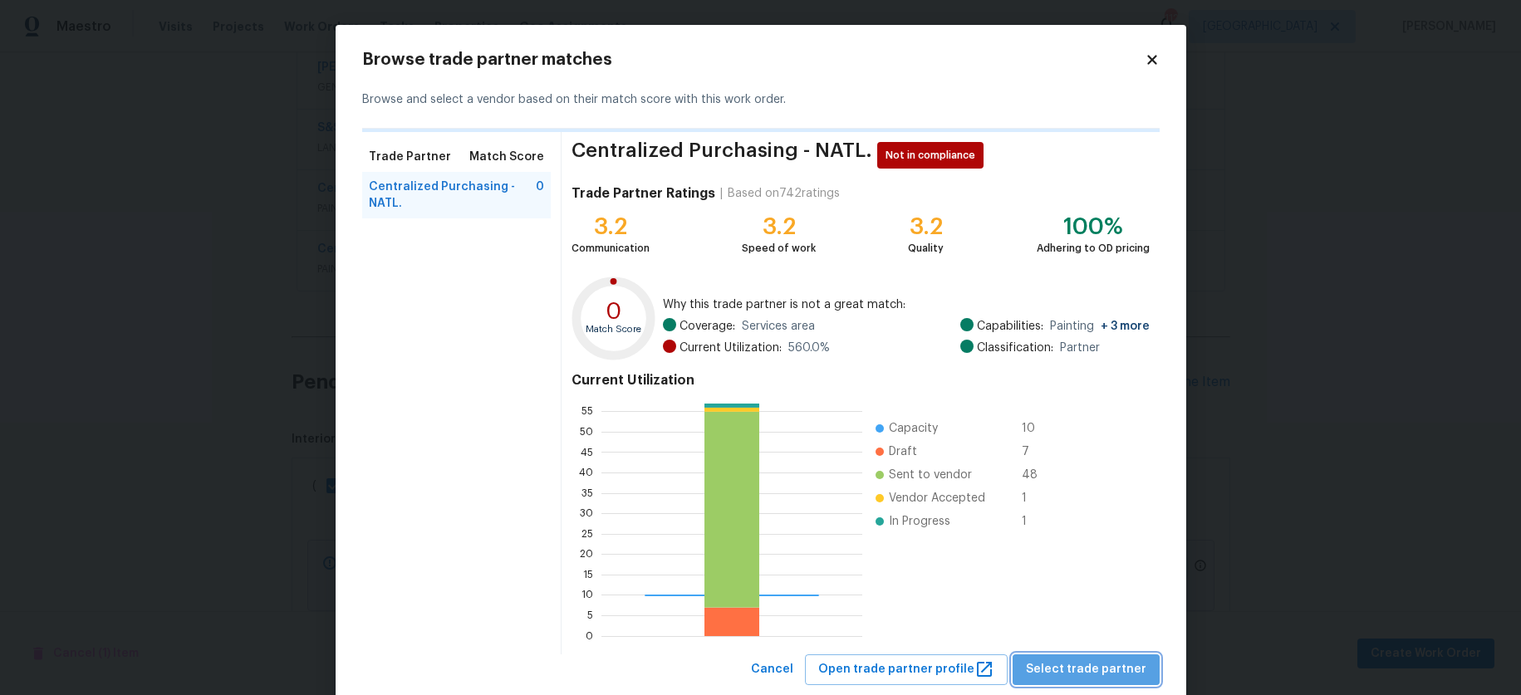
click at [1144, 665] on button "Select trade partner" at bounding box center [1086, 670] width 147 height 31
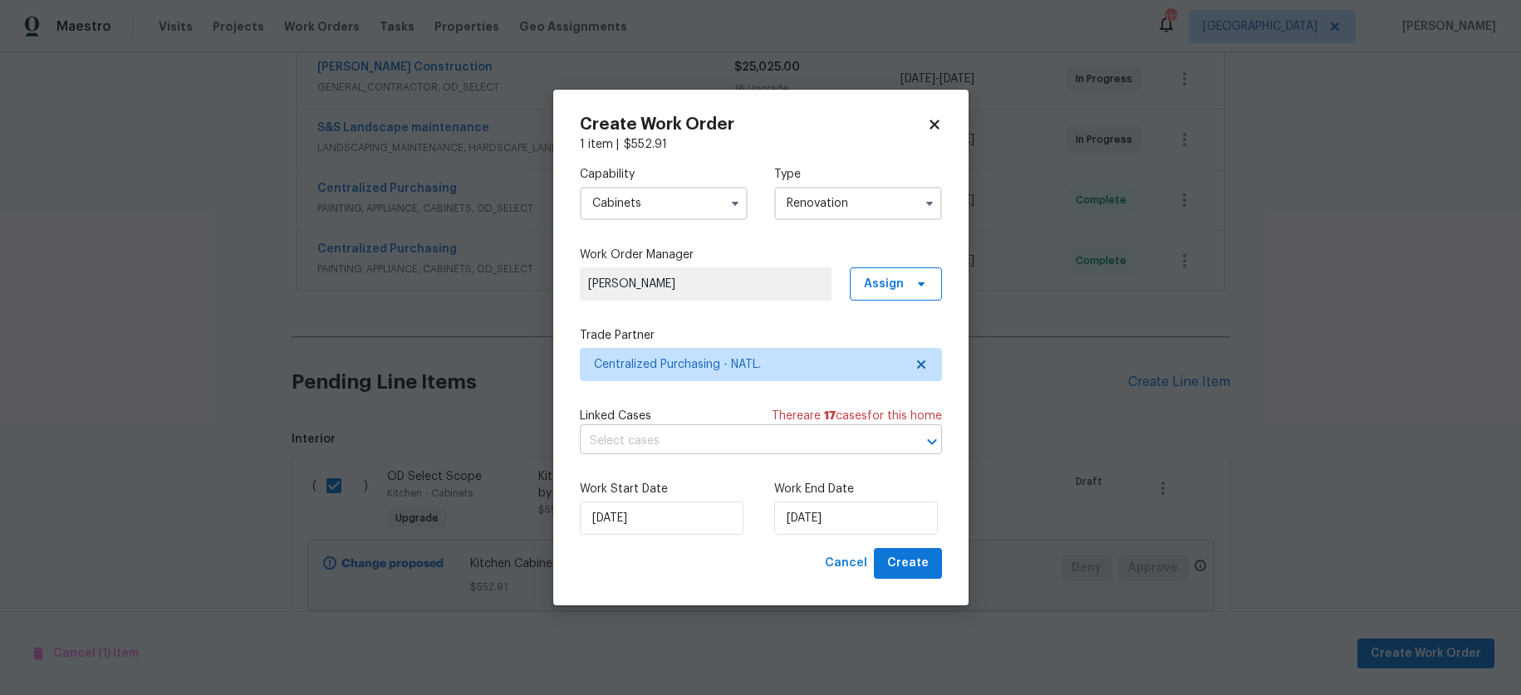
click at [705, 431] on input "text" at bounding box center [738, 442] width 316 height 26
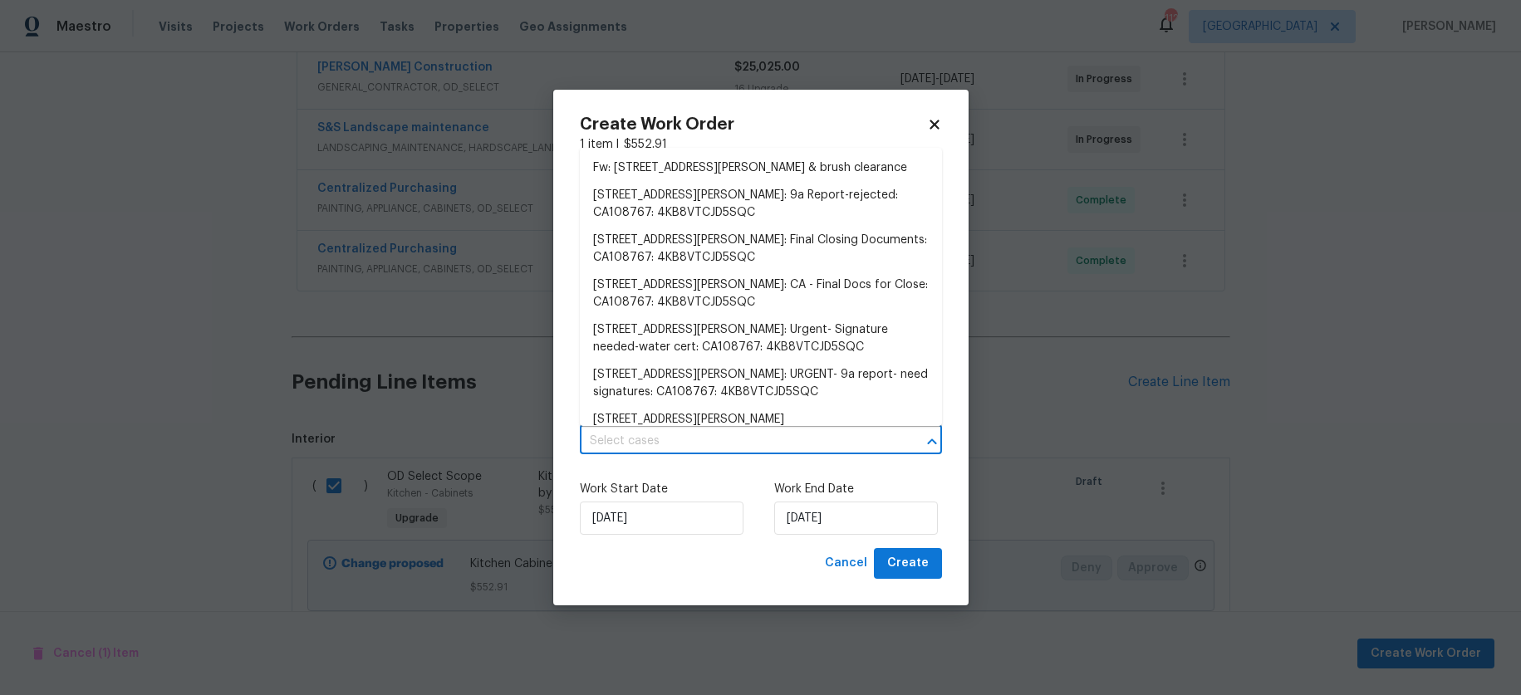
click at [709, 449] on input "text" at bounding box center [738, 442] width 316 height 26
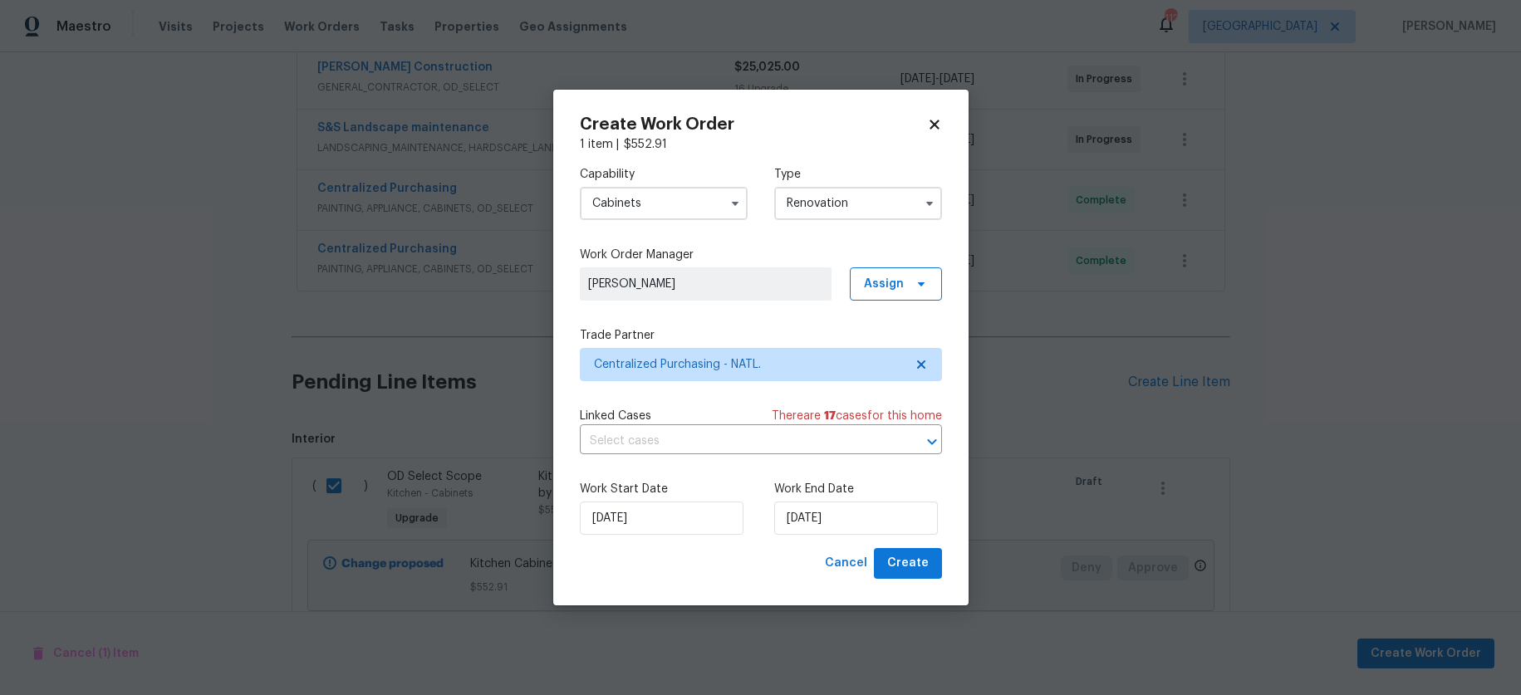
click at [722, 497] on label "Work Start Date" at bounding box center [664, 489] width 168 height 17
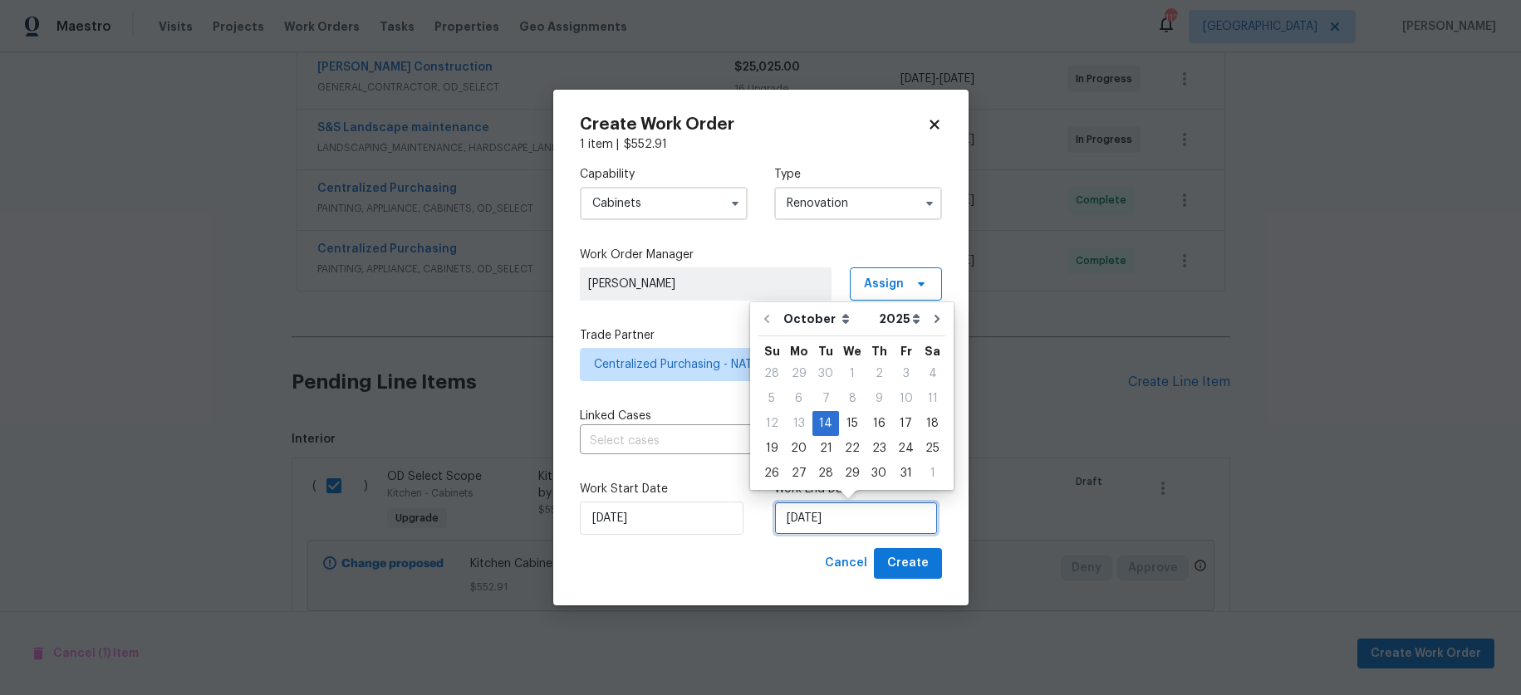
click at [829, 527] on input "[DATE]" at bounding box center [856, 518] width 164 height 33
click at [876, 428] on div "16" at bounding box center [879, 423] width 27 height 23
type input "[DATE]"
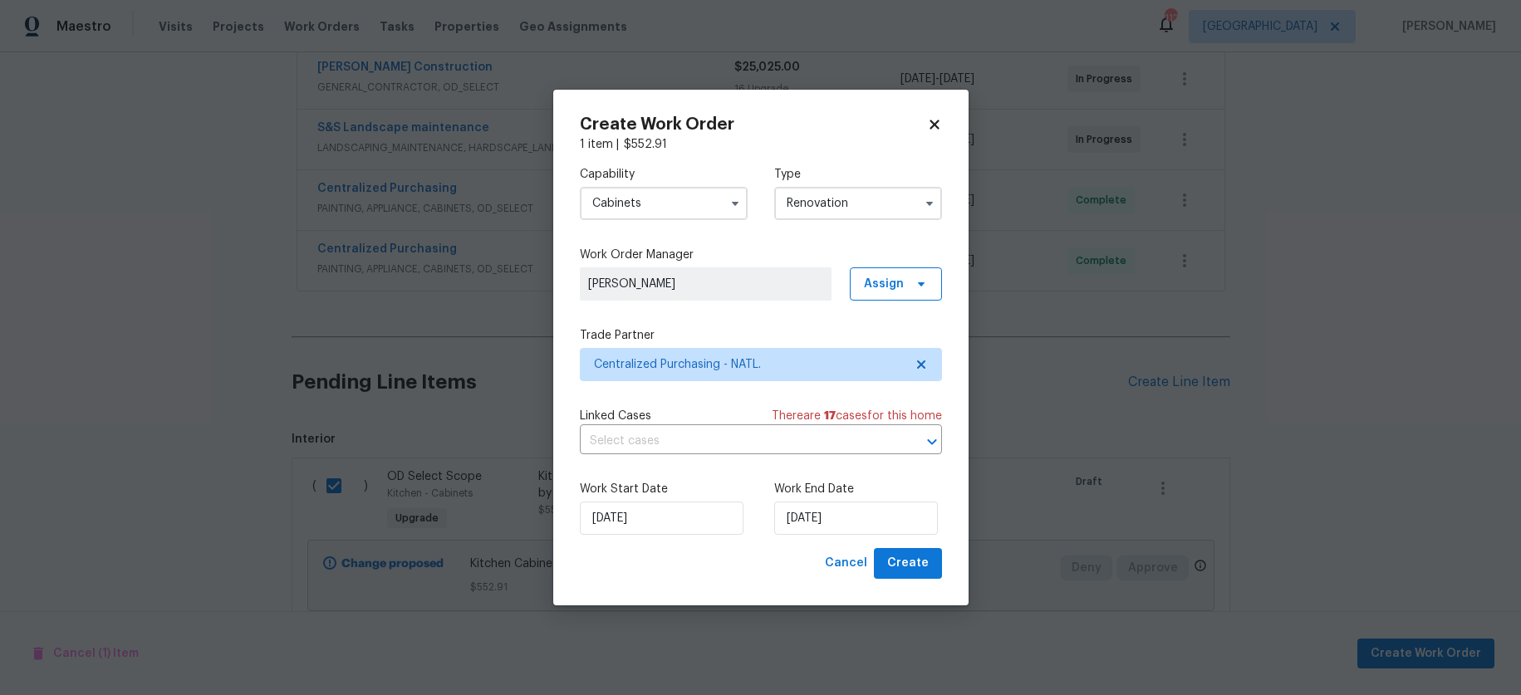
click at [943, 509] on div "Create Work Order 1 item | $ 552.91 Capability Cabinets Type Renovation Work Or…" at bounding box center [760, 348] width 415 height 516
click at [919, 560] on span "Create" at bounding box center [908, 563] width 42 height 21
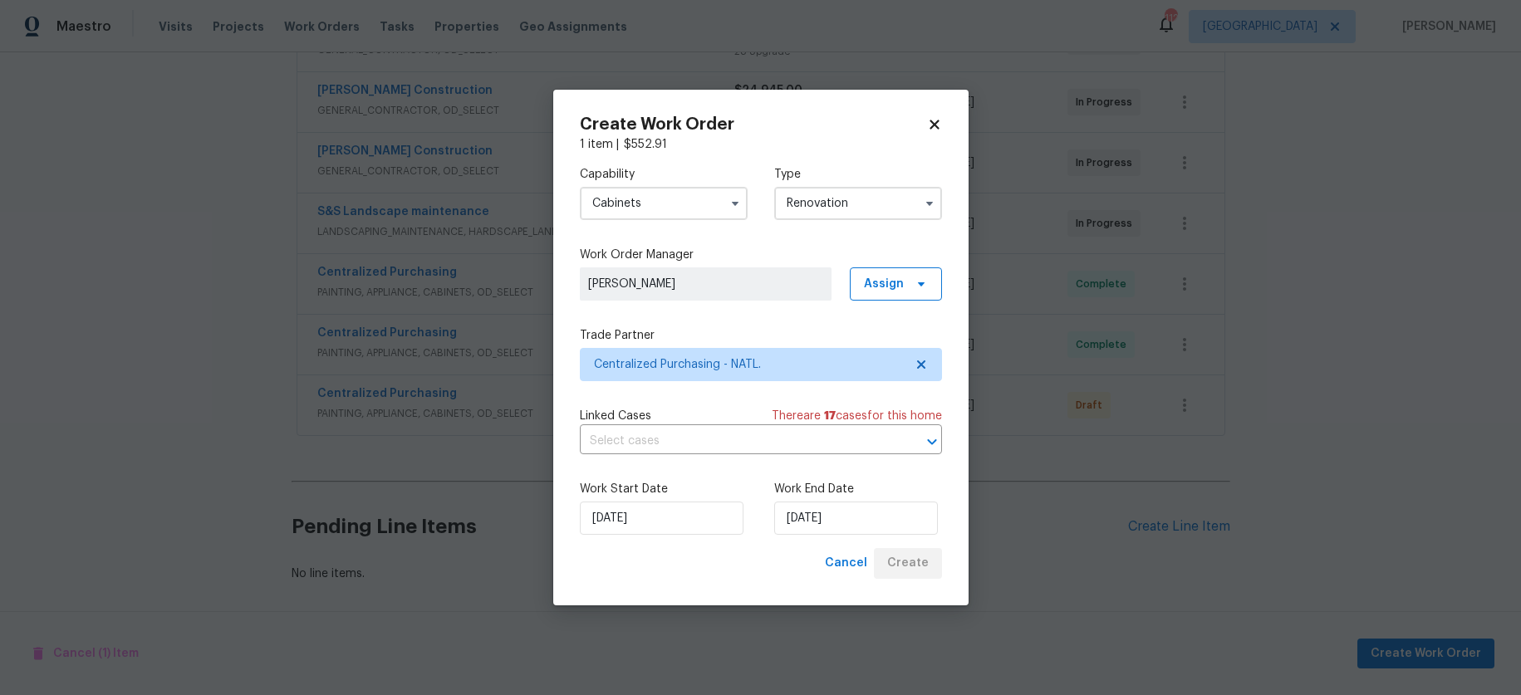
scroll to position [554, 0]
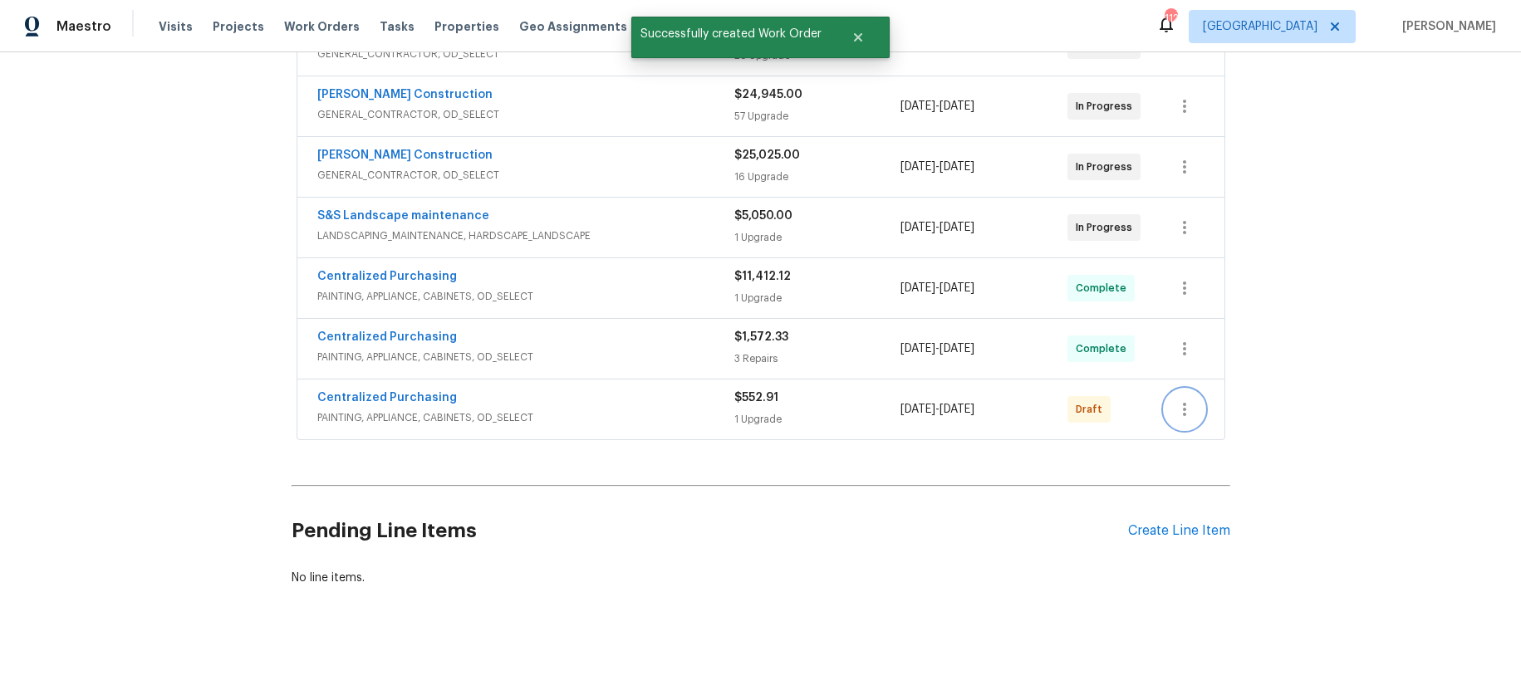
click at [1183, 403] on icon "button" at bounding box center [1184, 409] width 3 height 13
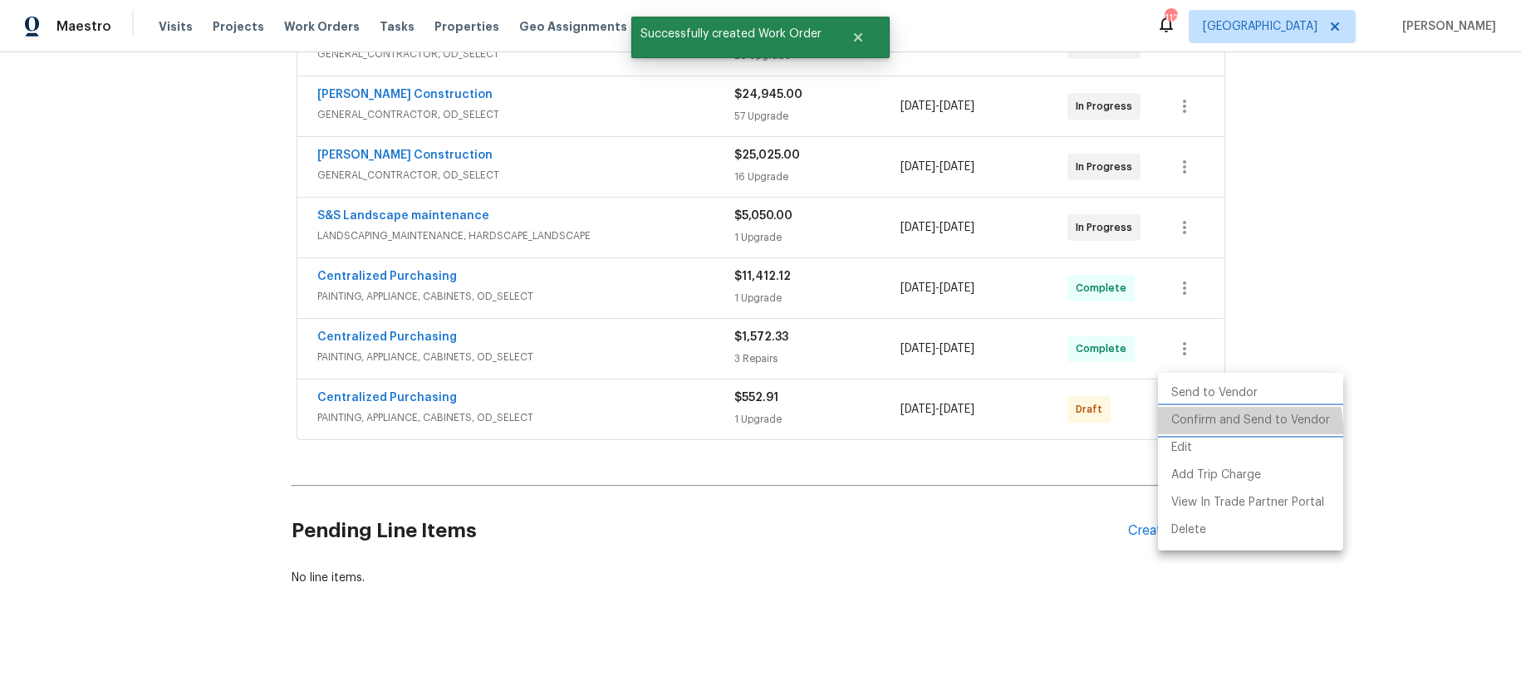
click at [1194, 432] on li "Confirm and Send to Vendor" at bounding box center [1250, 420] width 185 height 27
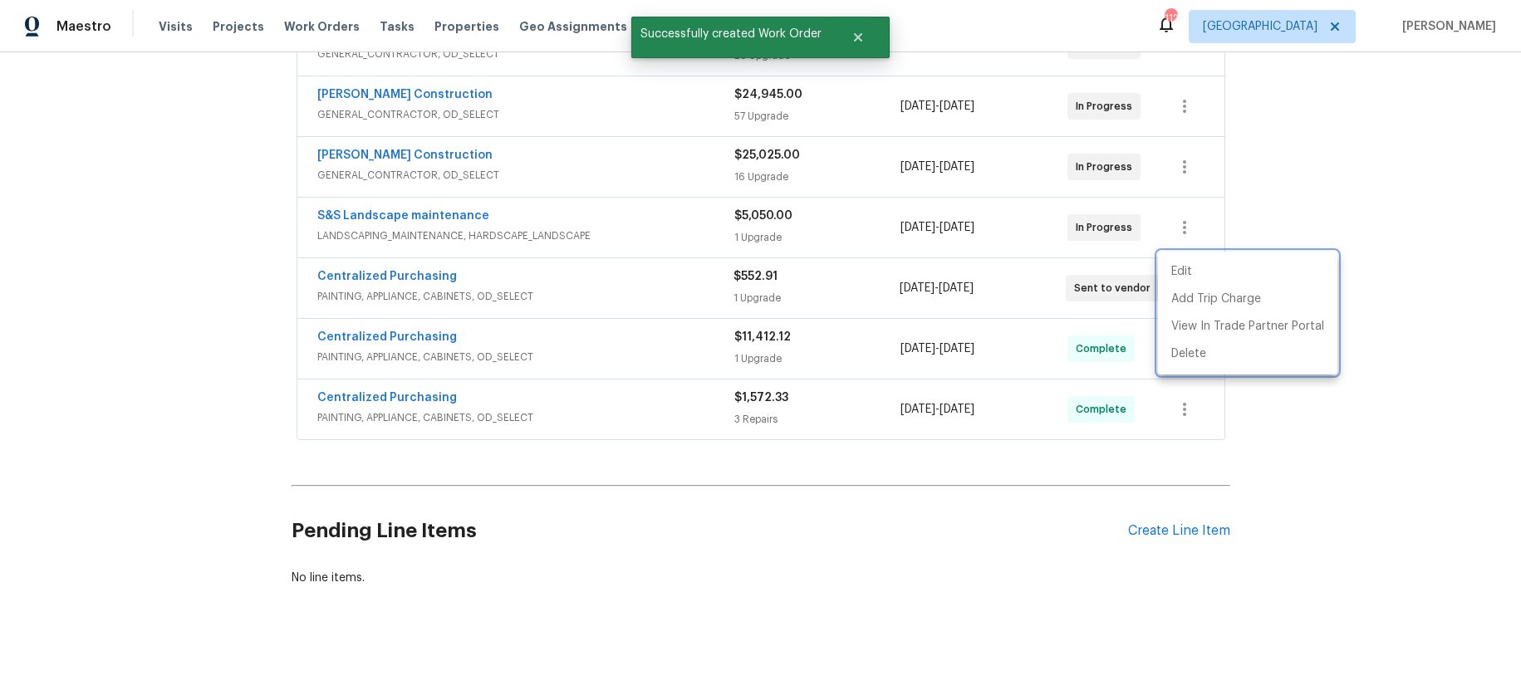
click at [1424, 385] on div at bounding box center [760, 347] width 1521 height 695
